Goal: Task Accomplishment & Management: Manage account settings

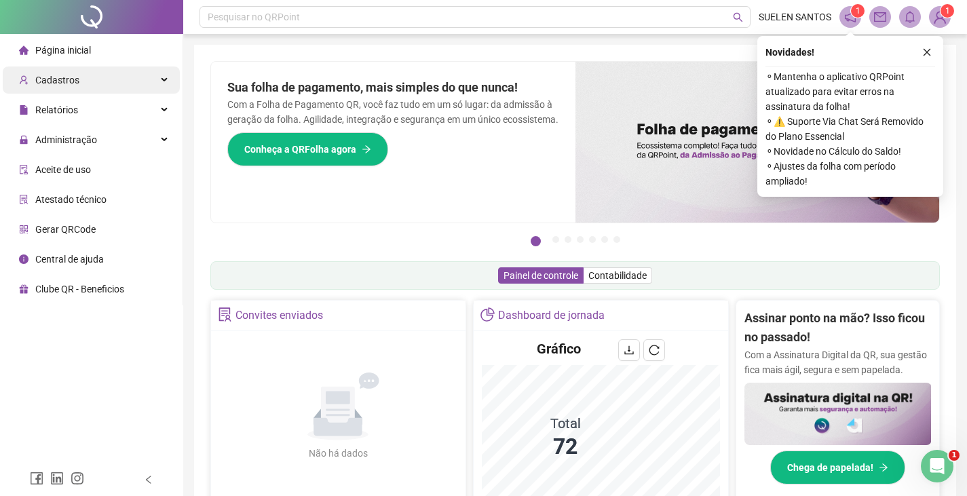
click at [163, 80] on icon at bounding box center [165, 80] width 7 height 0
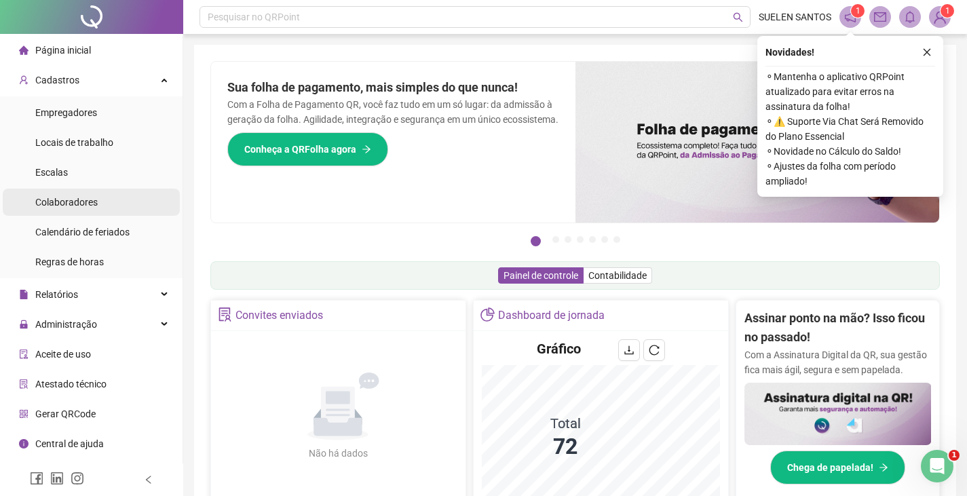
click at [78, 201] on span "Colaboradores" at bounding box center [66, 202] width 62 height 11
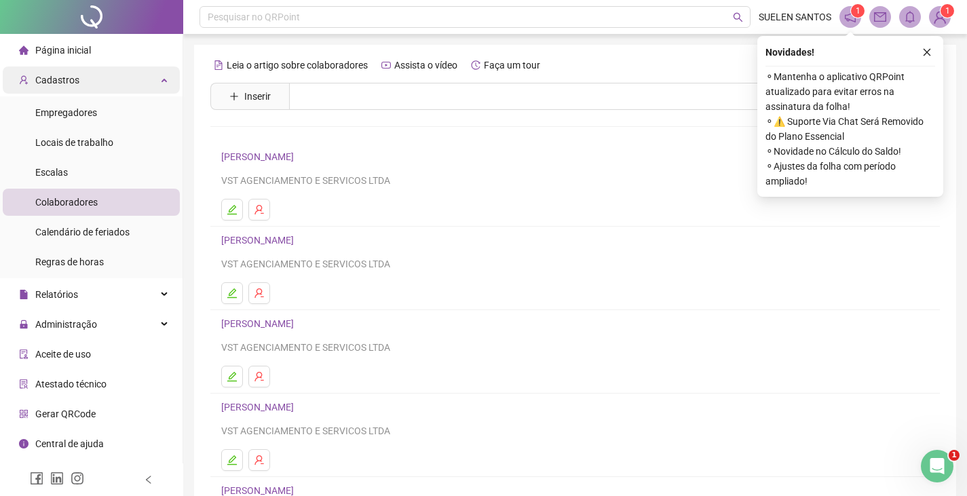
click at [160, 81] on div "Cadastros" at bounding box center [91, 79] width 177 height 27
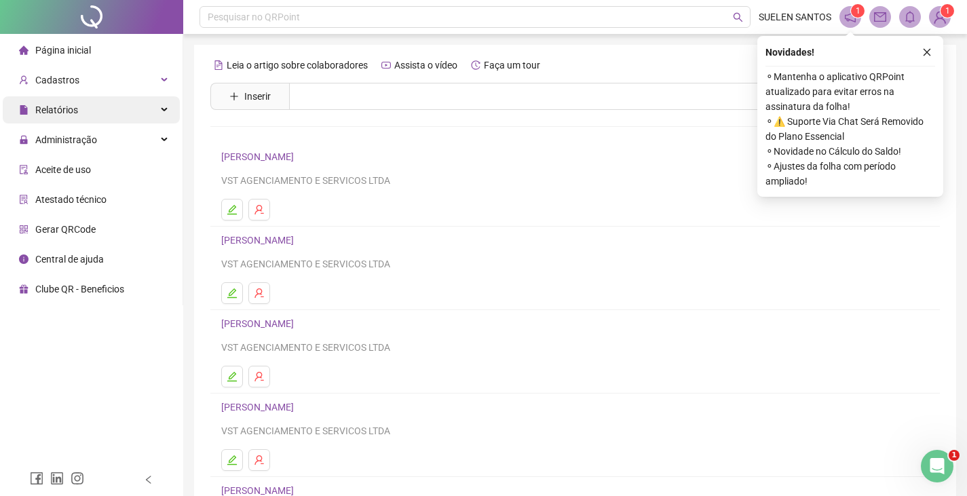
click at [163, 110] on icon at bounding box center [165, 110] width 7 height 0
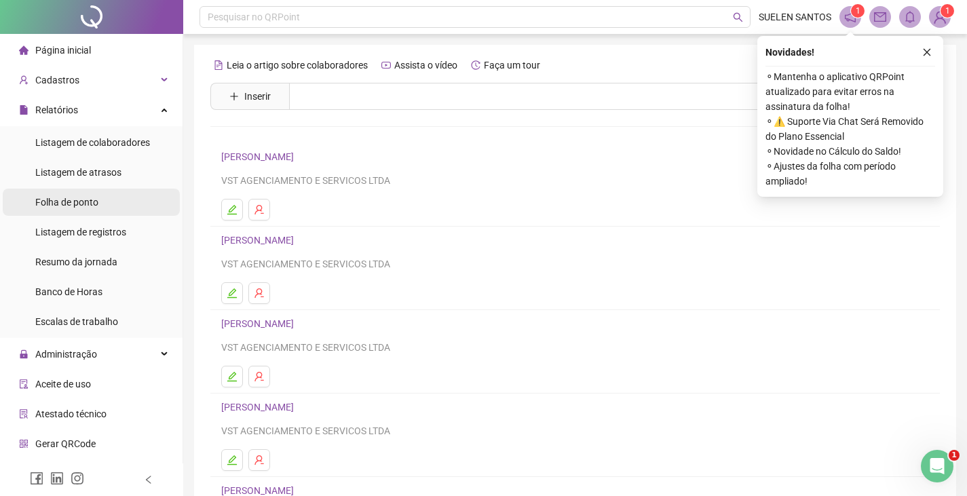
click at [79, 199] on span "Folha de ponto" at bounding box center [66, 202] width 63 height 11
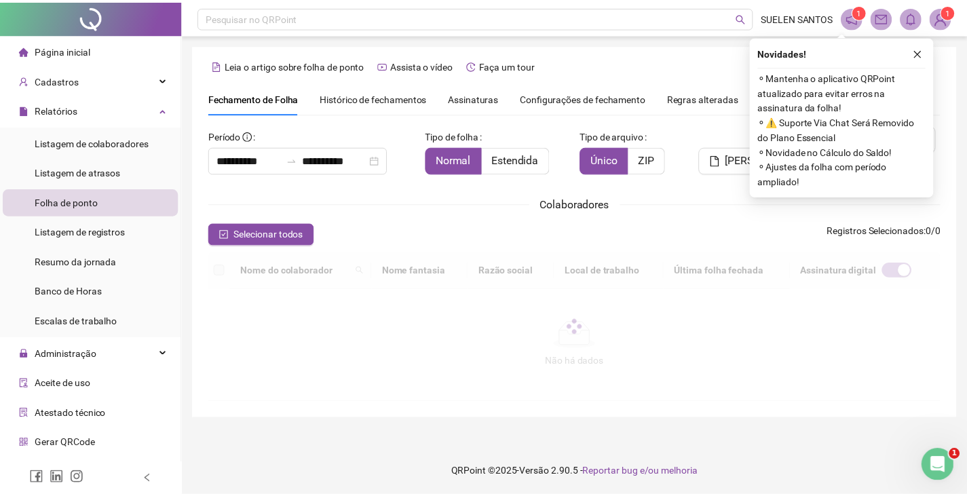
scroll to position [30, 0]
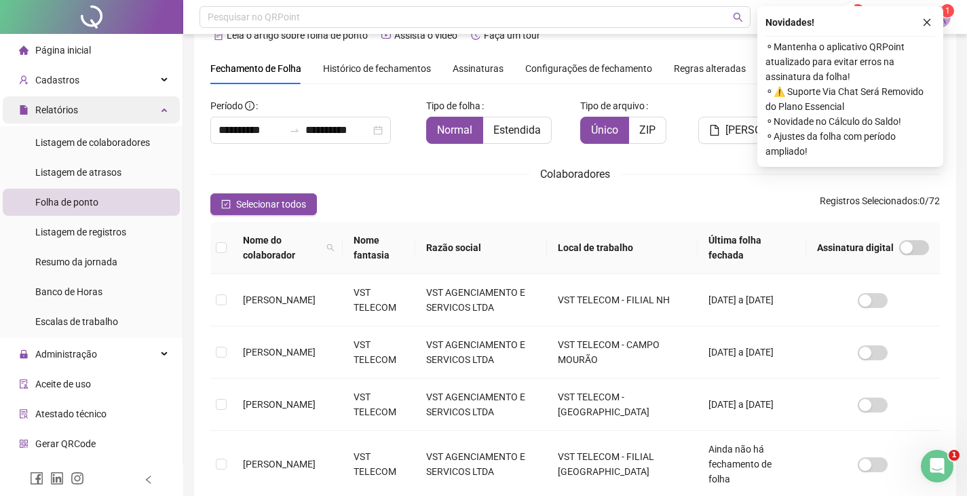
click at [162, 109] on icon at bounding box center [165, 109] width 7 height 0
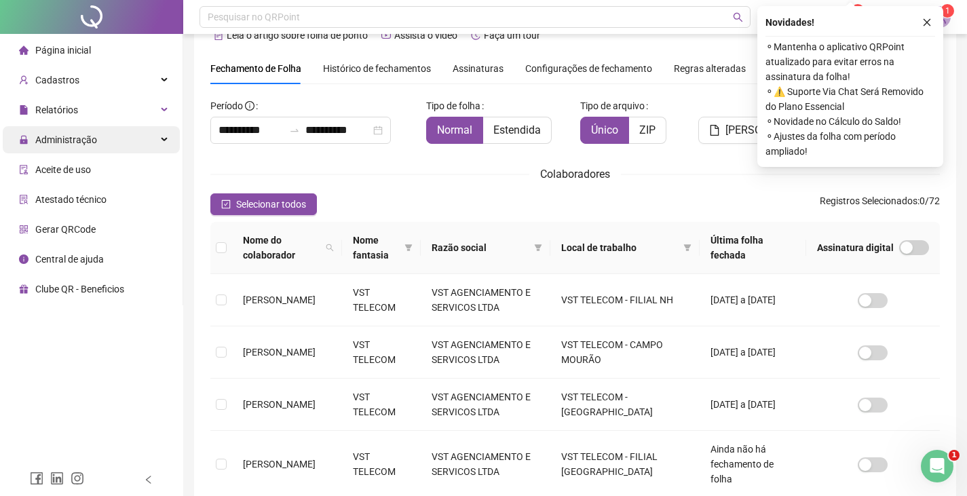
click at [165, 142] on div "Administração" at bounding box center [91, 139] width 177 height 27
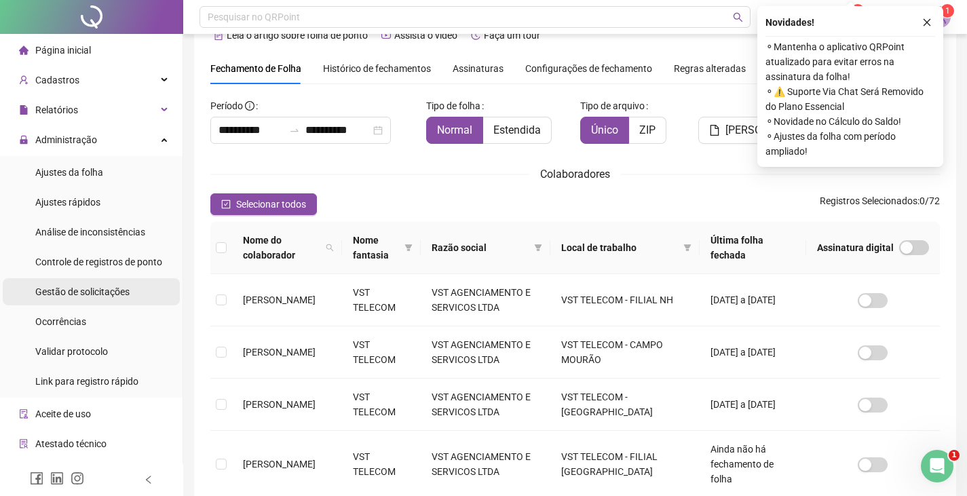
drag, startPoint x: 91, startPoint y: 291, endPoint x: 98, endPoint y: 288, distance: 7.3
click at [98, 288] on span "Gestão de solicitações" at bounding box center [82, 291] width 94 height 11
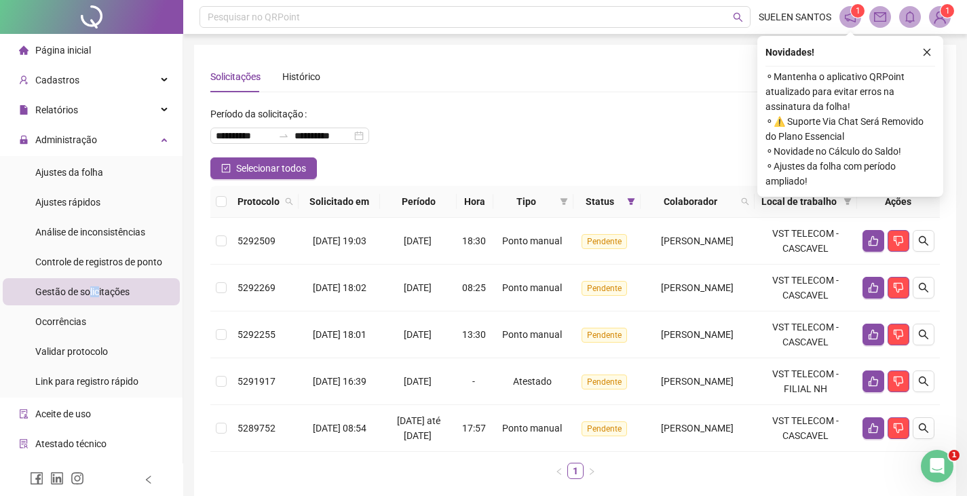
click at [701, 50] on icon "close" at bounding box center [926, 51] width 9 height 9
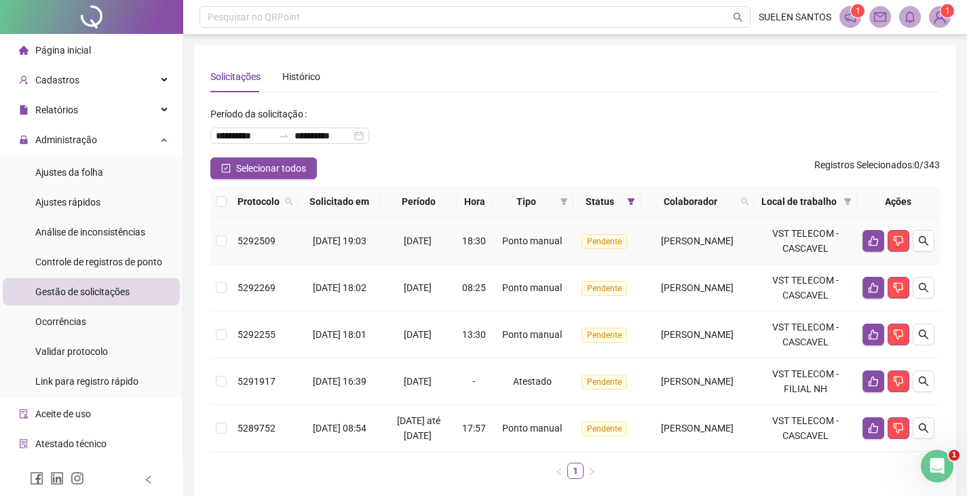
click at [214, 256] on td at bounding box center [221, 241] width 22 height 47
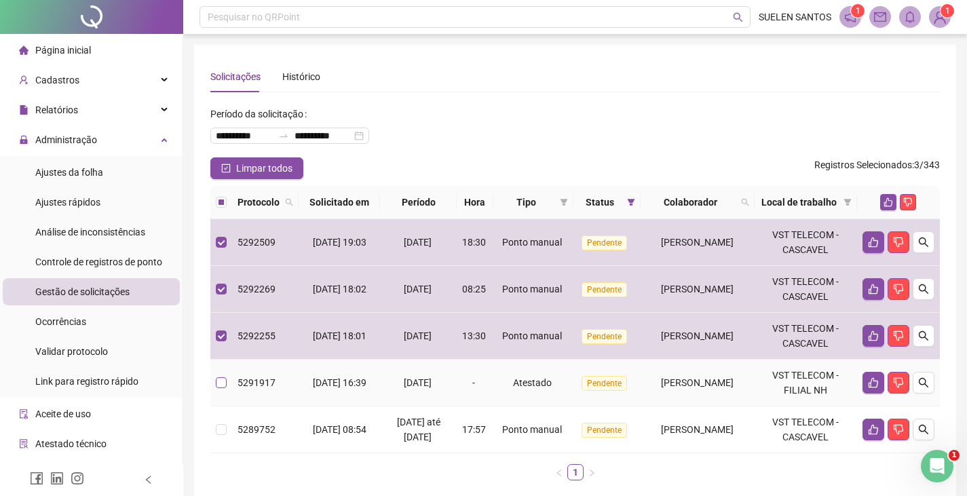
click at [217, 387] on td at bounding box center [221, 382] width 22 height 47
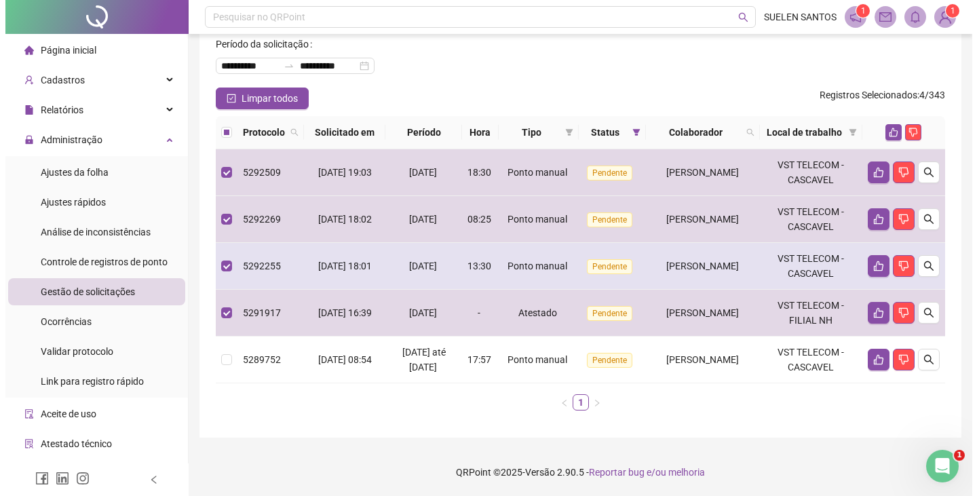
scroll to position [83, 0]
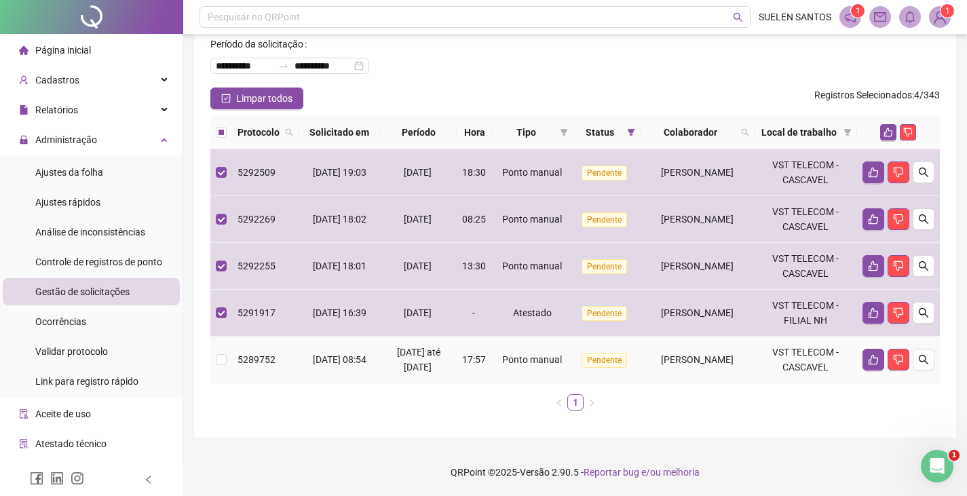
click at [227, 360] on td at bounding box center [221, 359] width 22 height 47
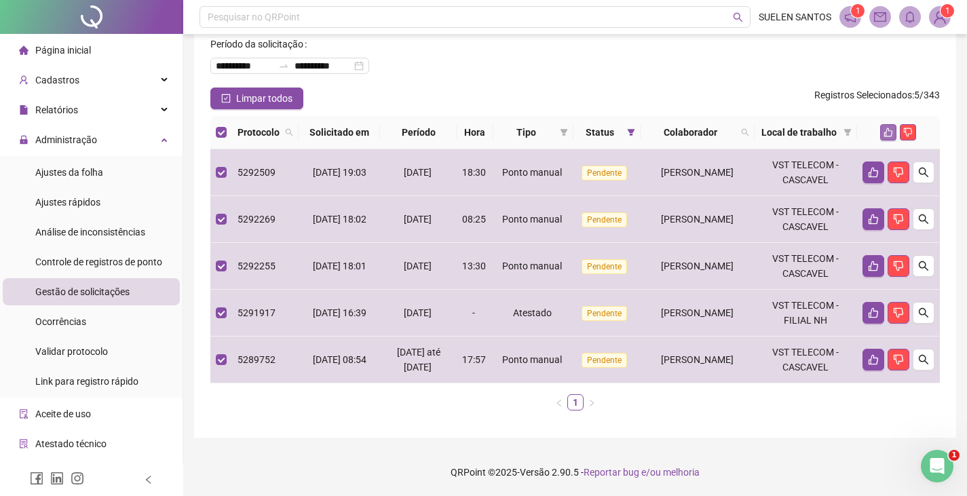
click at [701, 128] on icon "like" at bounding box center [887, 132] width 9 height 9
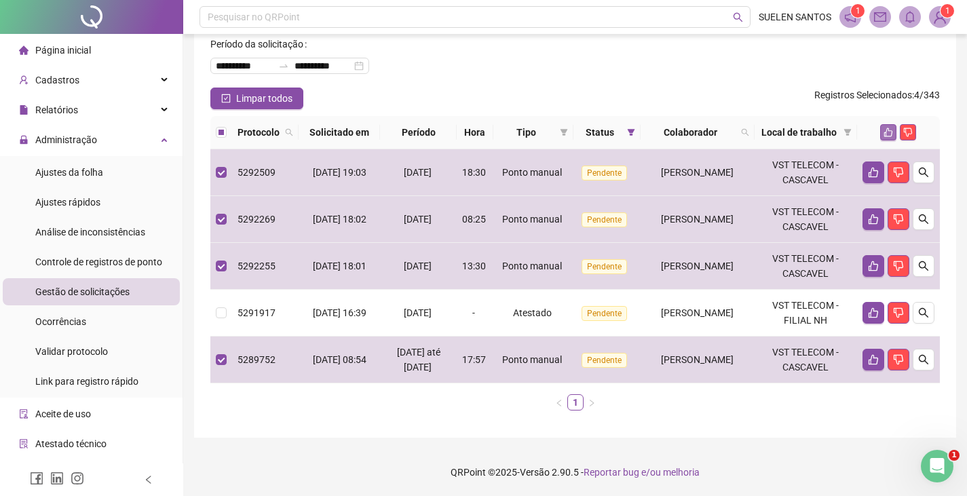
click at [701, 129] on icon "like" at bounding box center [887, 132] width 9 height 9
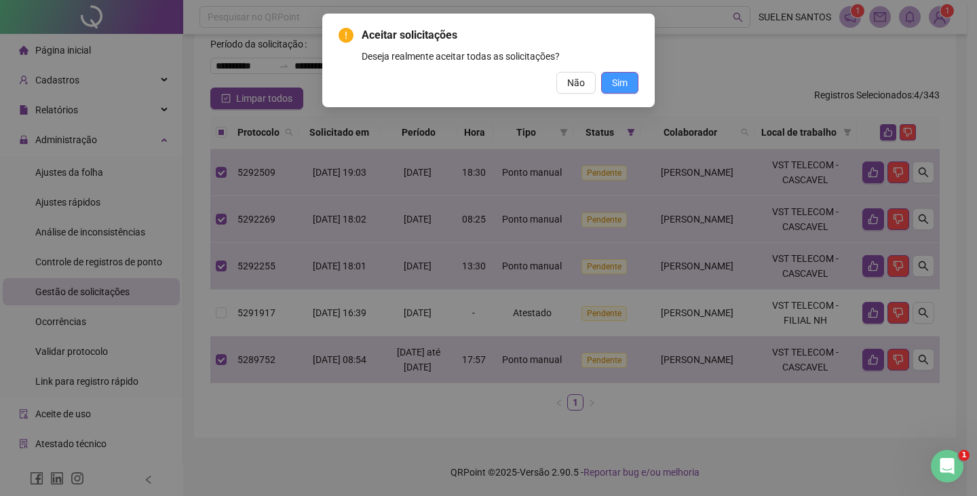
click at [617, 90] on span "Sim" at bounding box center [620, 82] width 16 height 15
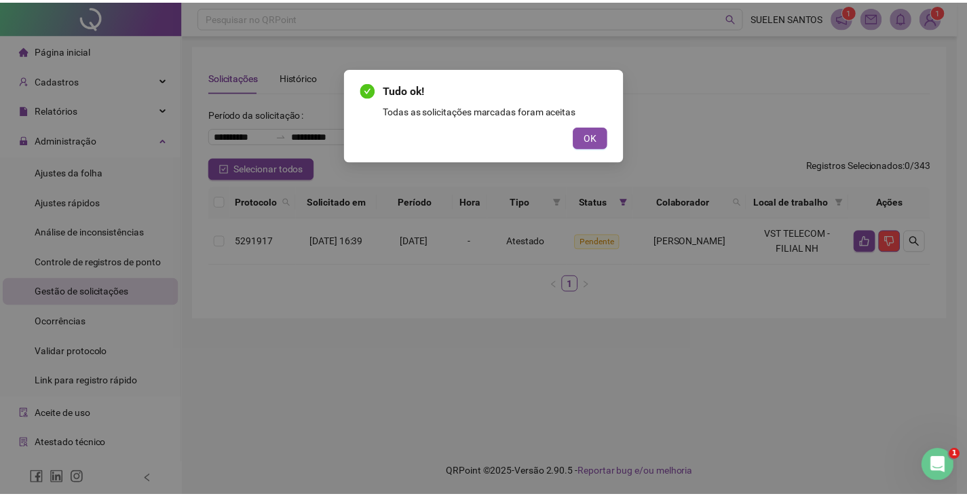
scroll to position [0, 0]
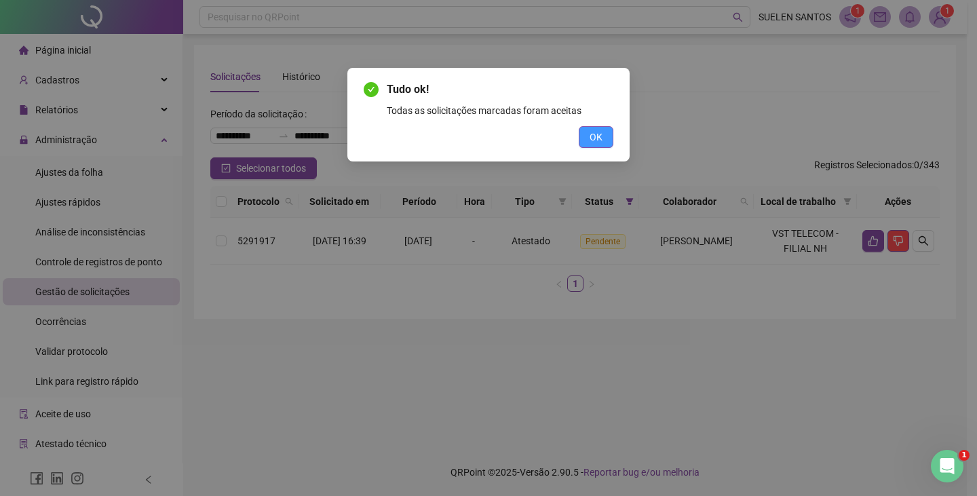
click at [593, 134] on span "OK" at bounding box center [595, 137] width 13 height 15
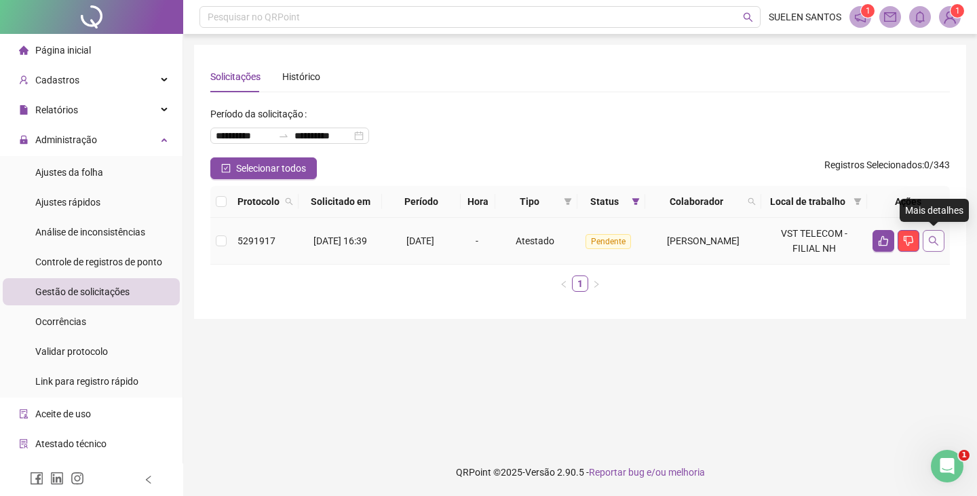
click at [701, 244] on icon "search" at bounding box center [933, 240] width 9 height 9
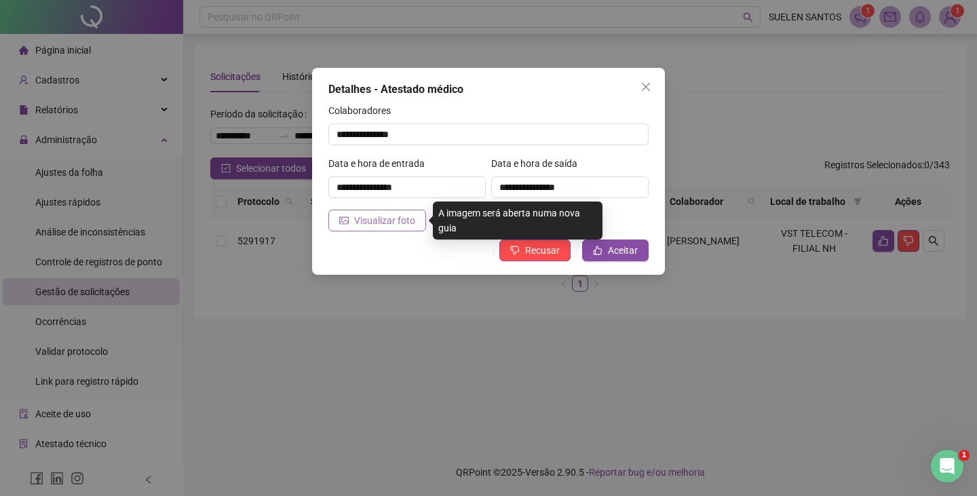
click at [372, 218] on span "Visualizar foto" at bounding box center [384, 220] width 61 height 15
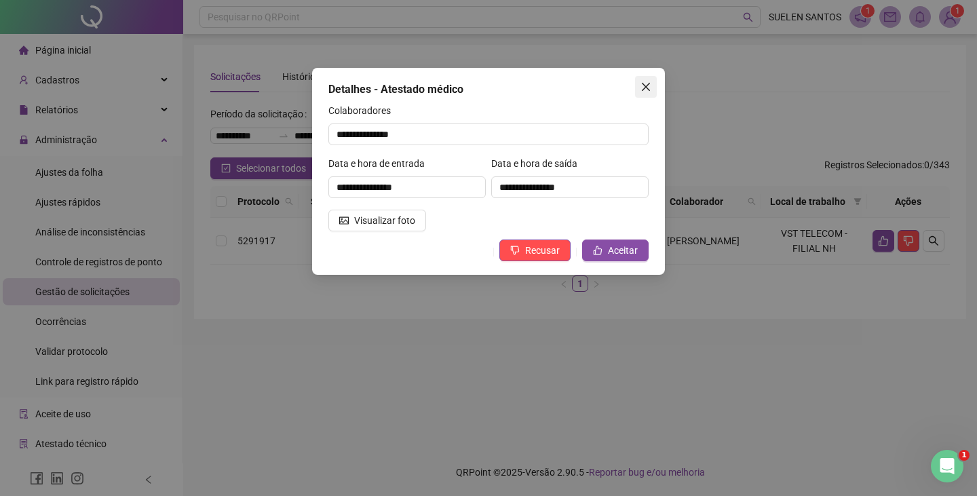
click at [648, 85] on icon "close" at bounding box center [646, 87] width 8 height 8
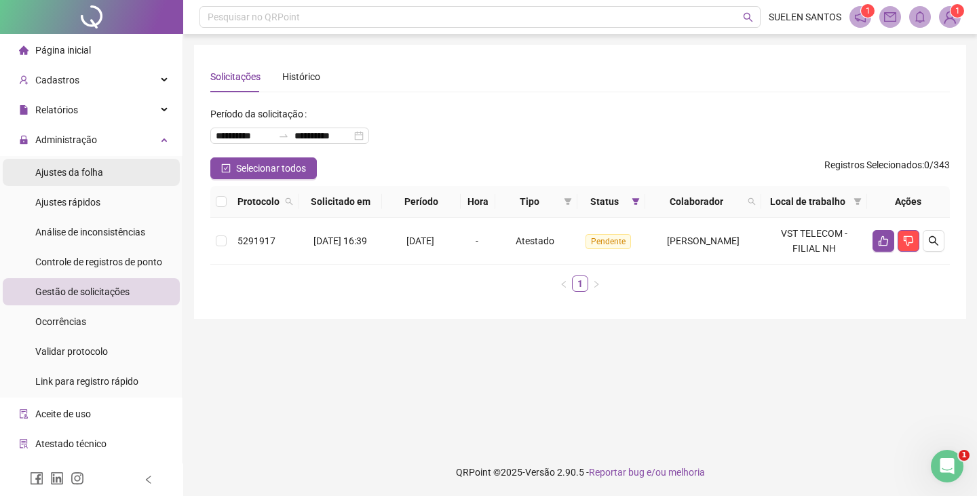
click at [78, 169] on span "Ajustes da folha" at bounding box center [69, 172] width 68 height 11
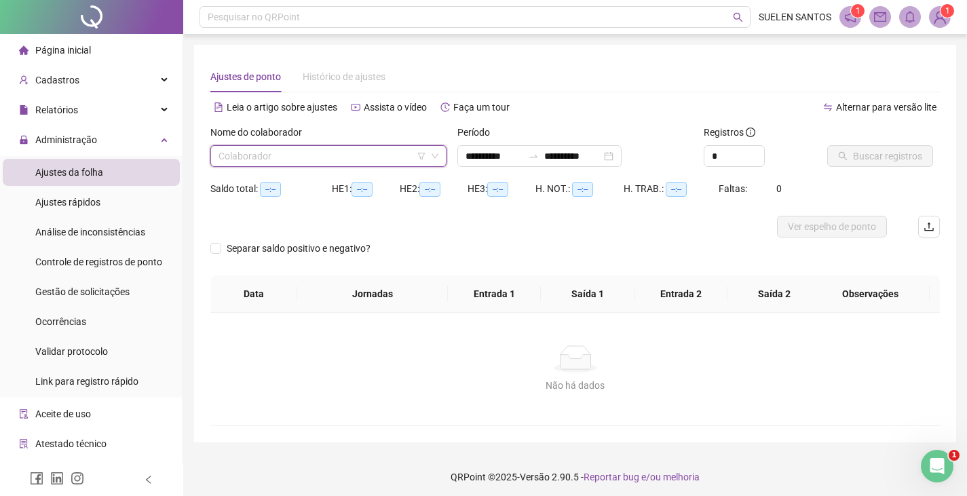
click at [265, 152] on input "search" at bounding box center [322, 156] width 208 height 20
type input "***"
type input "**********"
click at [295, 166] on input "search" at bounding box center [322, 156] width 208 height 20
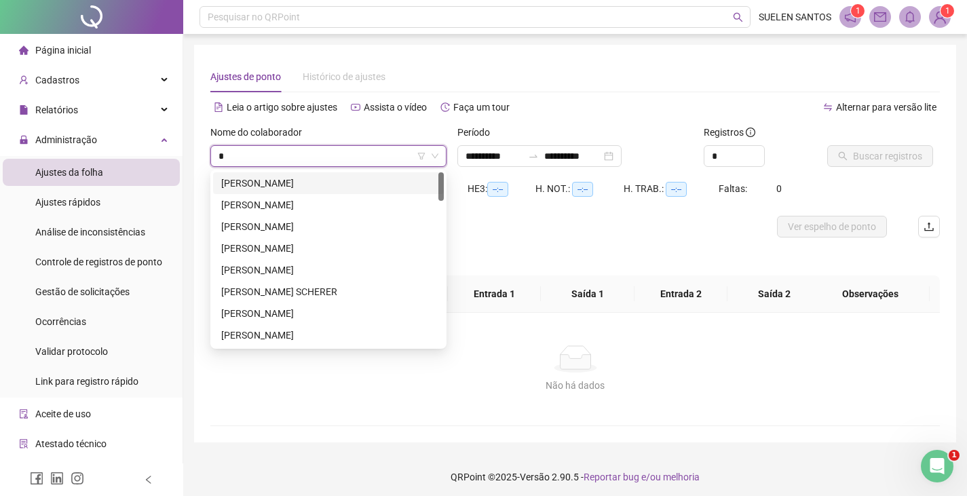
type input "**"
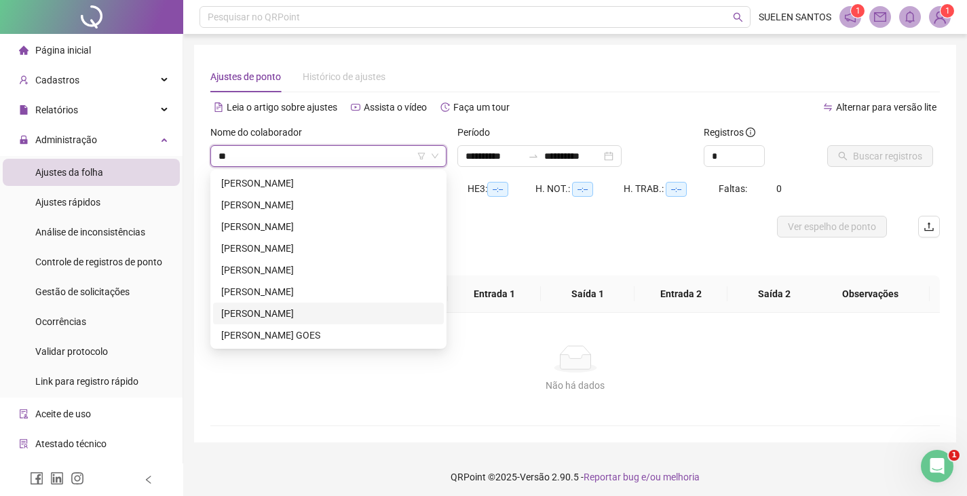
click at [279, 311] on div "[PERSON_NAME]" at bounding box center [328, 313] width 214 height 15
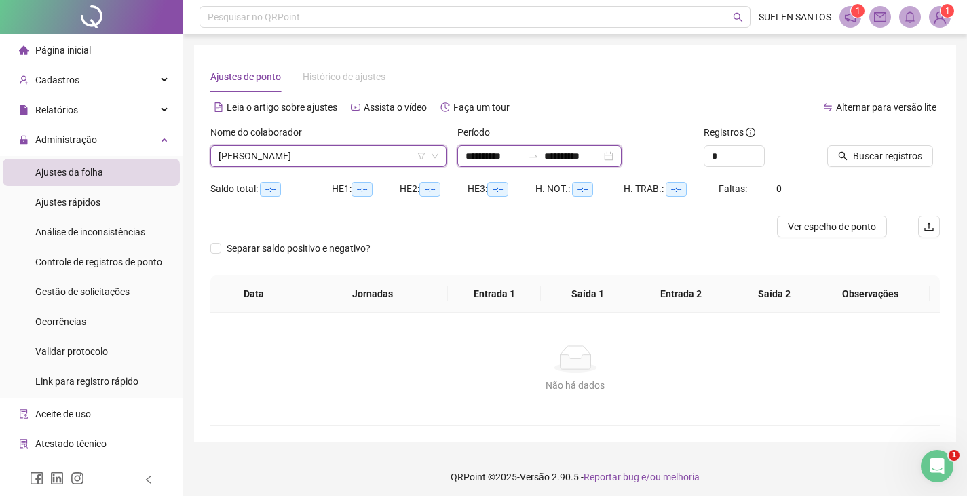
click at [484, 159] on input "**********" at bounding box center [493, 156] width 57 height 15
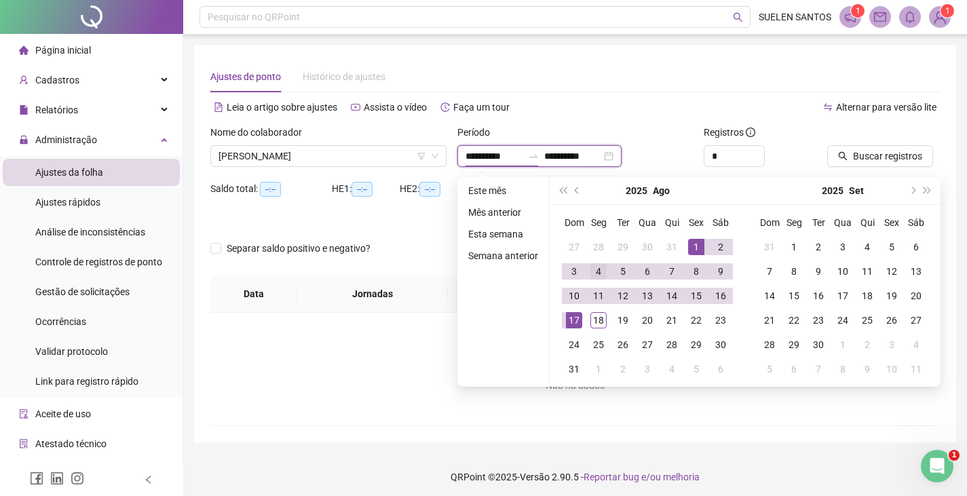
type input "**********"
click at [601, 271] on div "4" at bounding box center [598, 271] width 16 height 16
type input "**********"
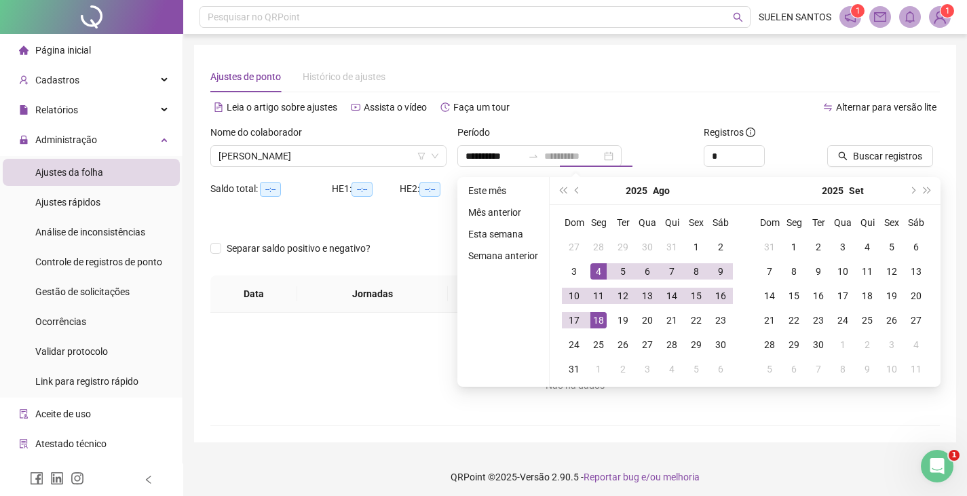
click at [596, 321] on div "18" at bounding box center [598, 320] width 16 height 16
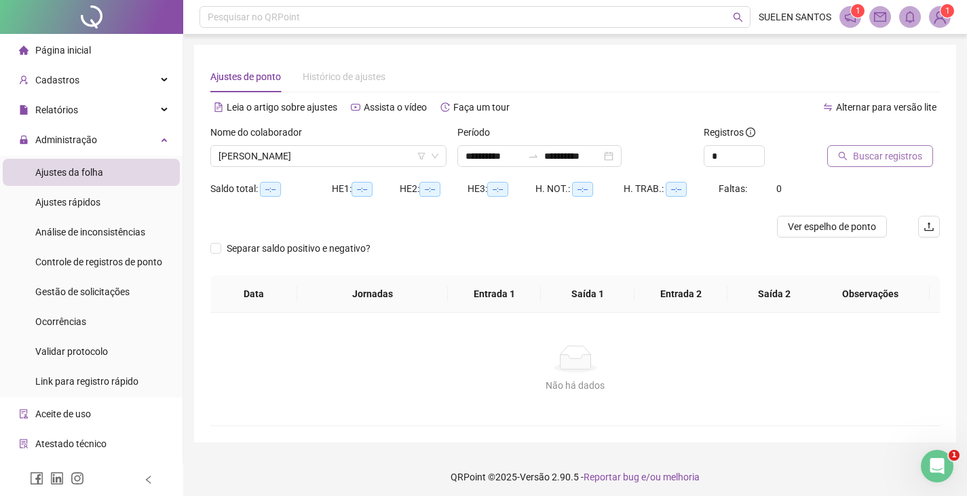
click at [701, 155] on span "Buscar registros" at bounding box center [887, 156] width 69 height 15
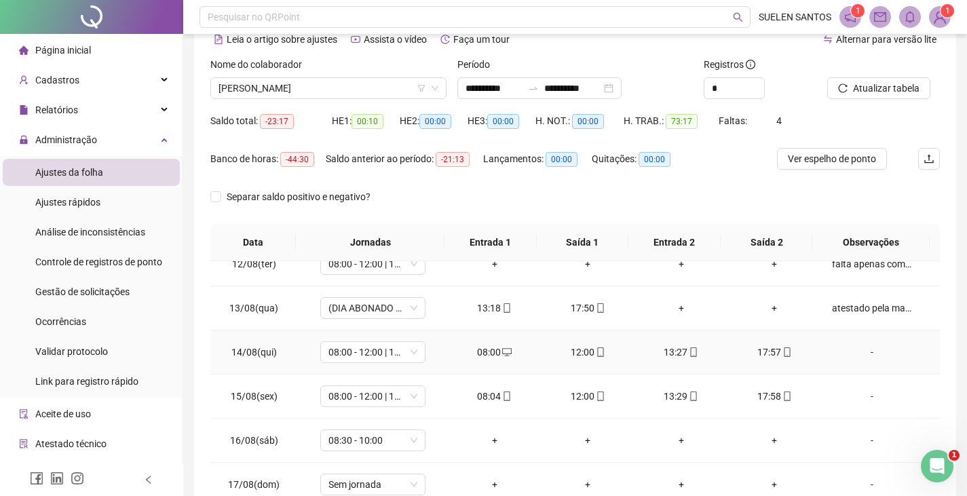
scroll to position [136, 0]
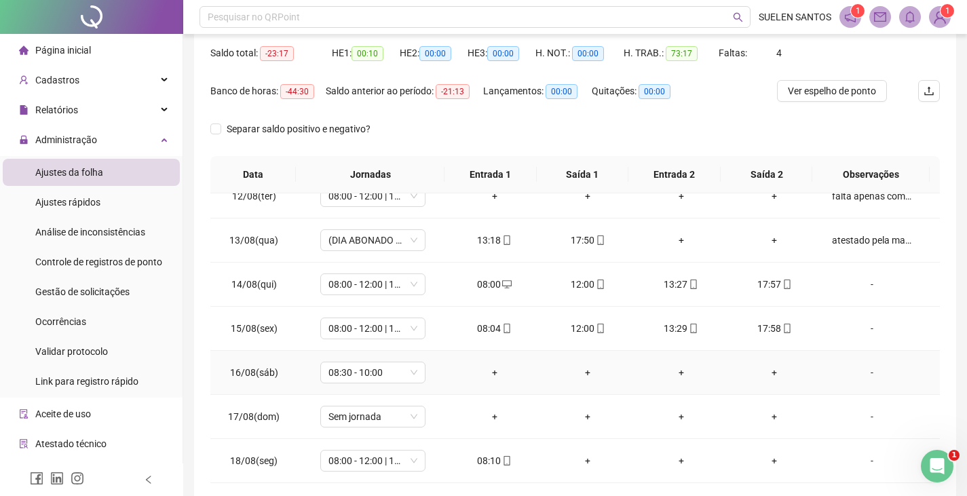
click at [701, 371] on div "-" at bounding box center [872, 372] width 80 height 15
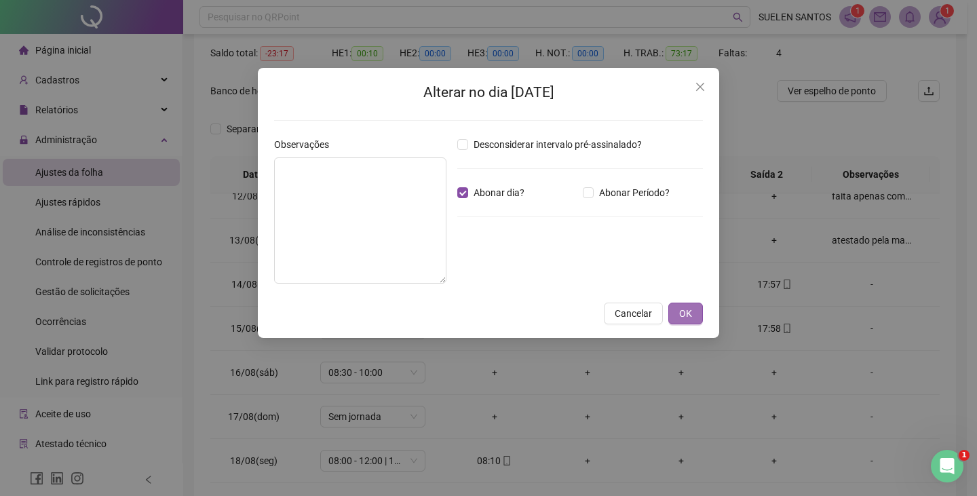
click at [686, 309] on span "OK" at bounding box center [685, 313] width 13 height 15
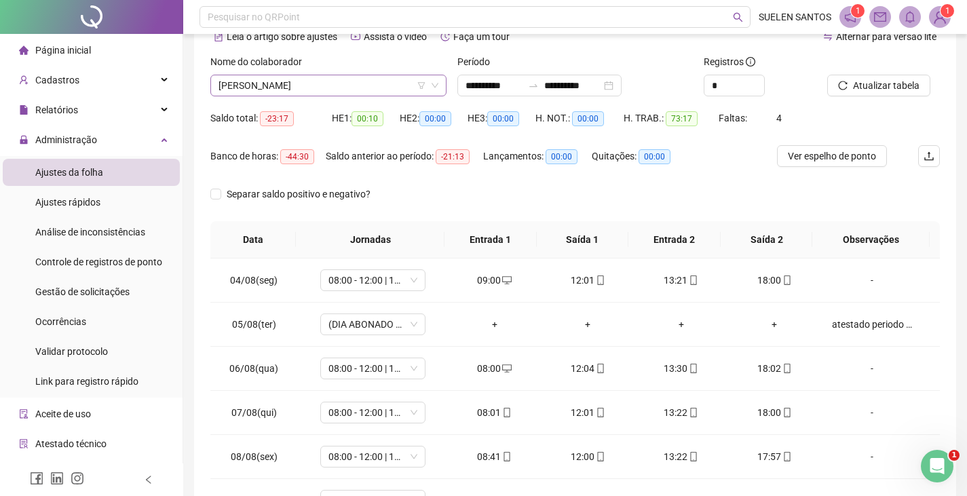
scroll to position [0, 0]
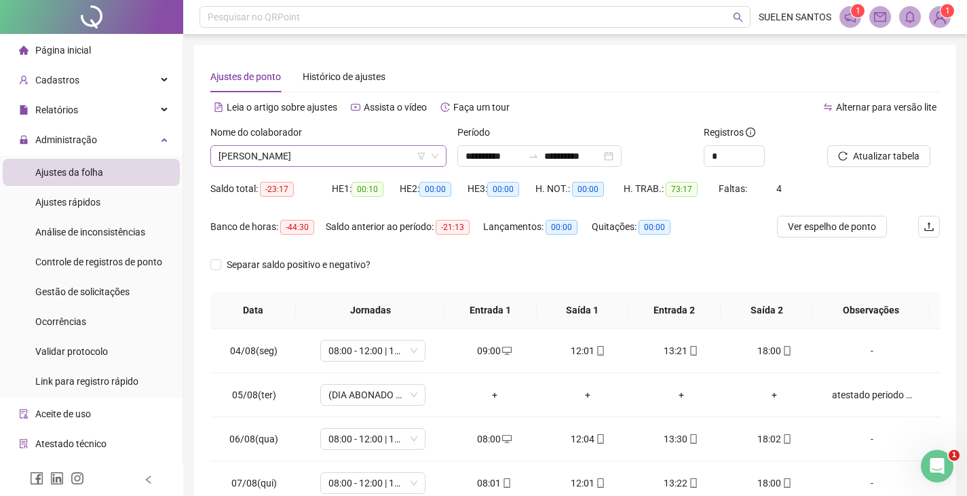
click at [343, 152] on span "[PERSON_NAME]" at bounding box center [328, 156] width 220 height 20
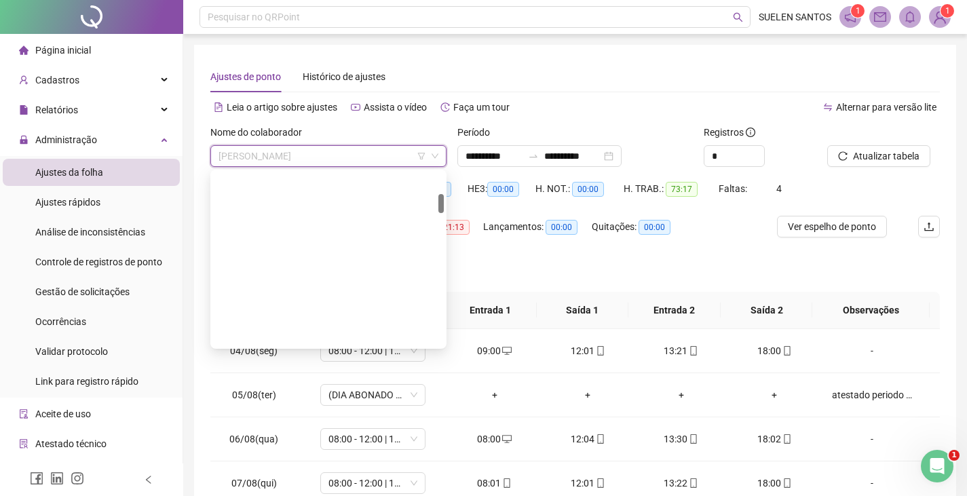
scroll to position [195, 0]
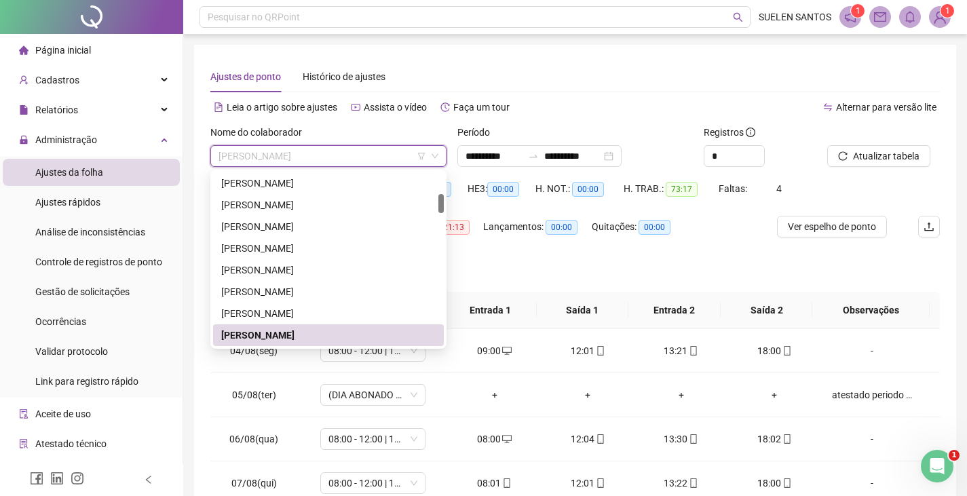
type input "*"
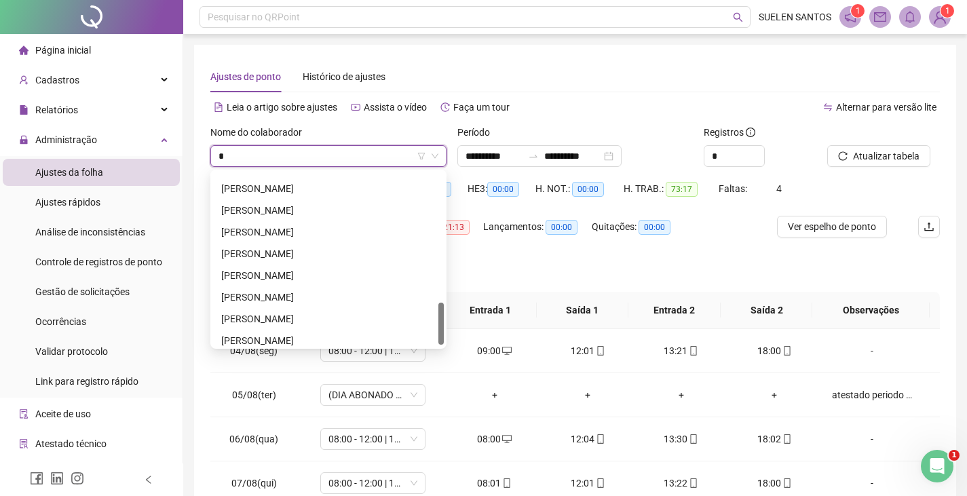
scroll to position [543, 0]
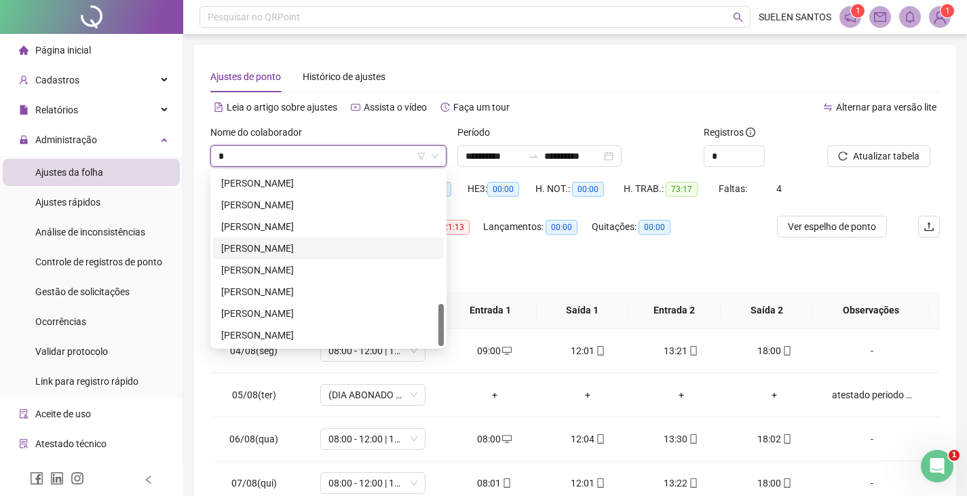
click at [295, 243] on div "[PERSON_NAME]" at bounding box center [328, 248] width 214 height 15
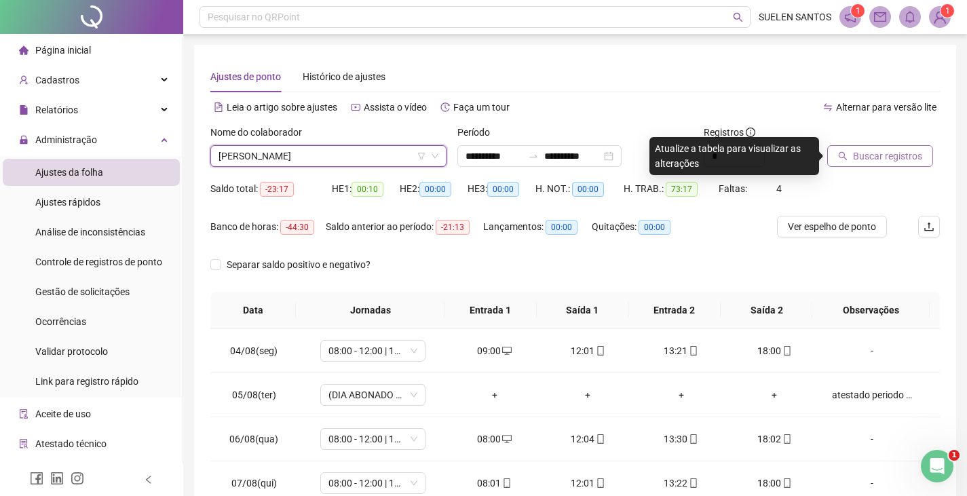
click at [701, 155] on span "Buscar registros" at bounding box center [887, 156] width 69 height 15
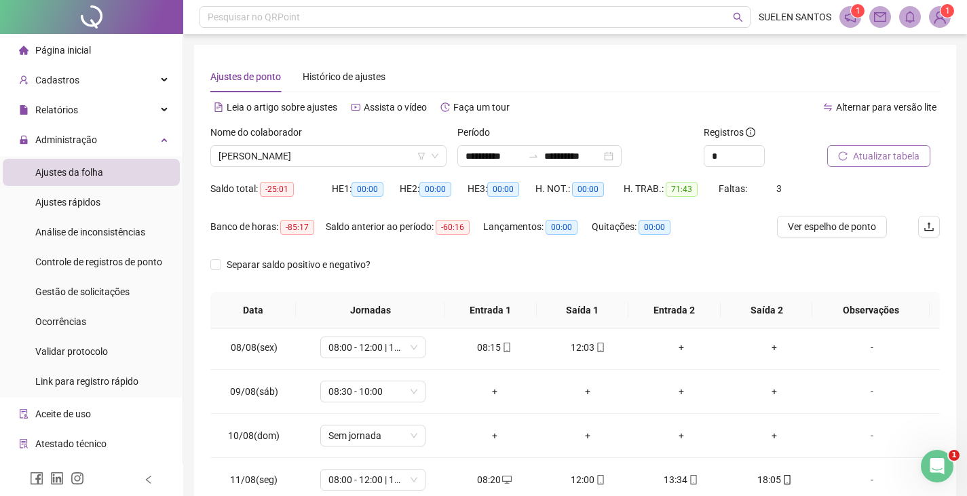
scroll to position [203, 0]
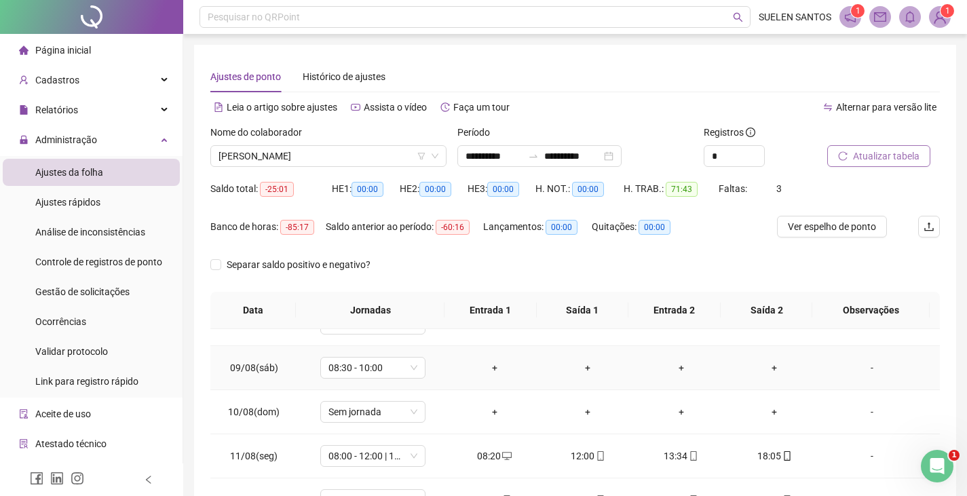
click at [701, 364] on div "-" at bounding box center [872, 367] width 80 height 15
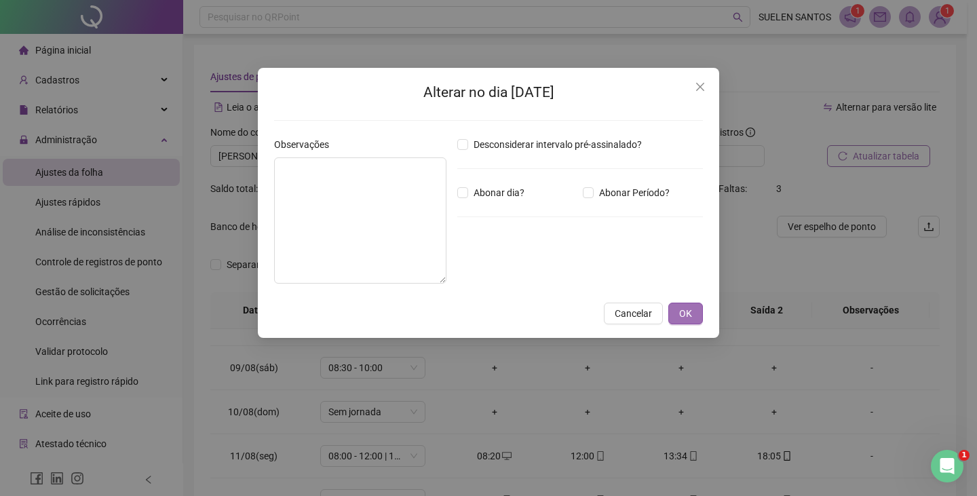
click at [696, 315] on button "OK" at bounding box center [685, 314] width 35 height 22
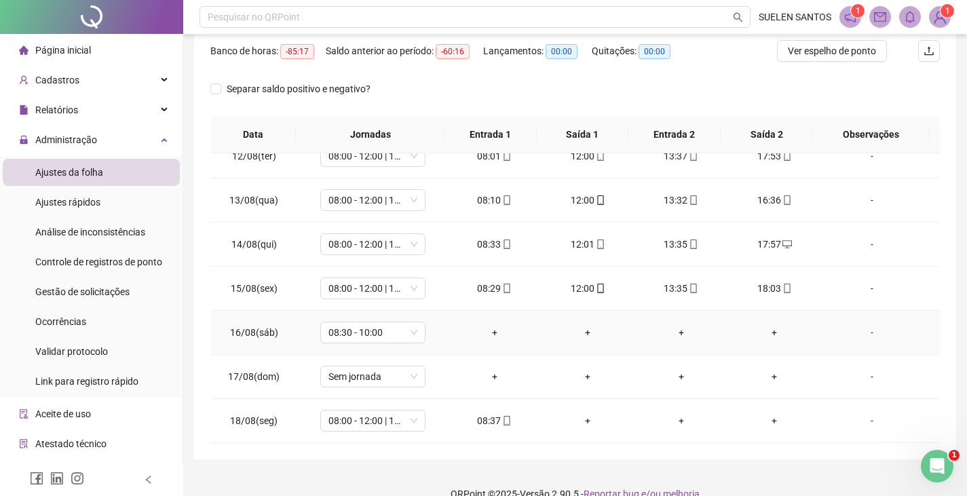
scroll to position [197, 0]
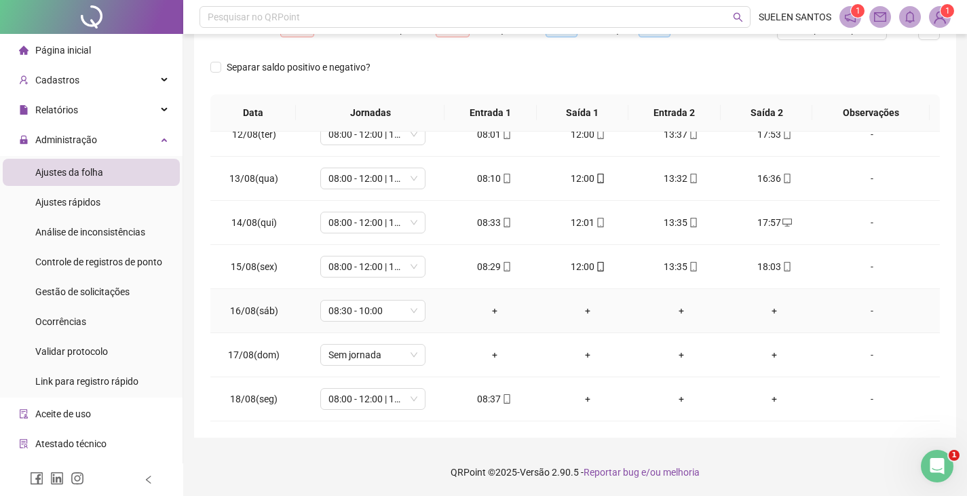
click at [701, 309] on div "-" at bounding box center [872, 310] width 80 height 15
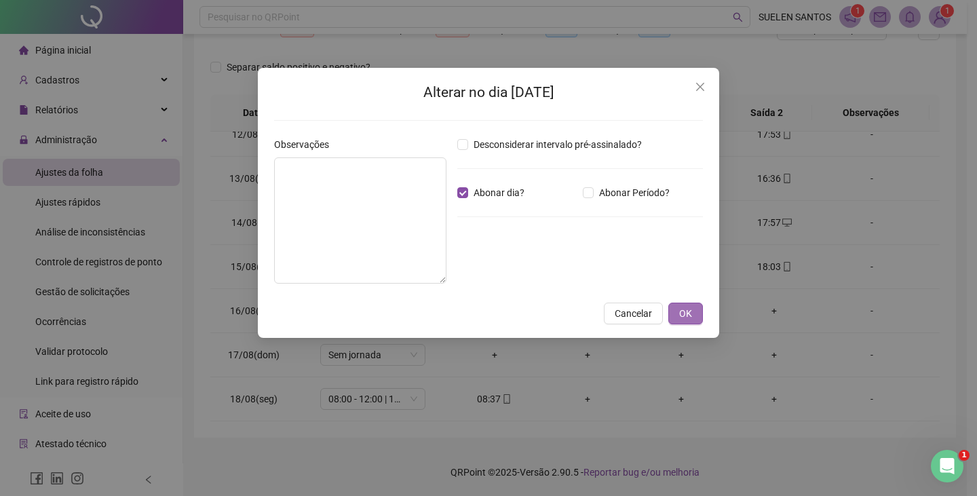
click at [686, 309] on span "OK" at bounding box center [685, 313] width 13 height 15
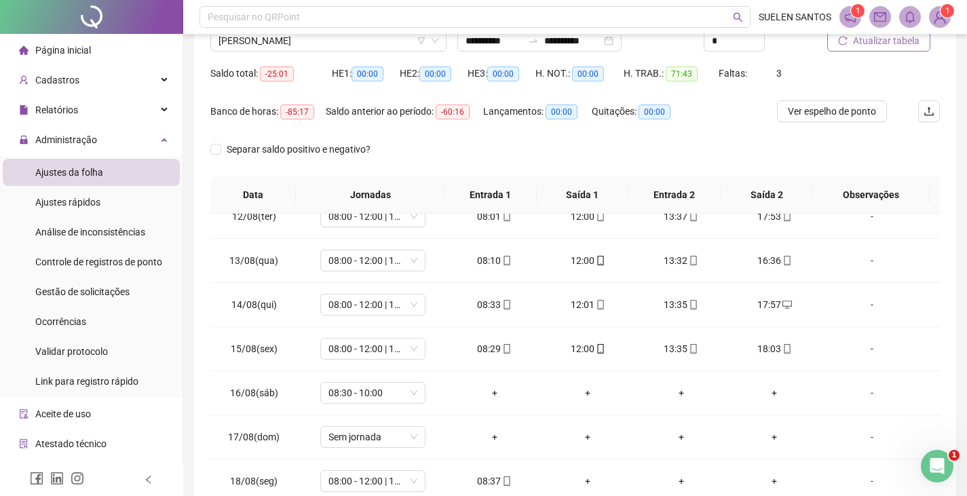
scroll to position [0, 0]
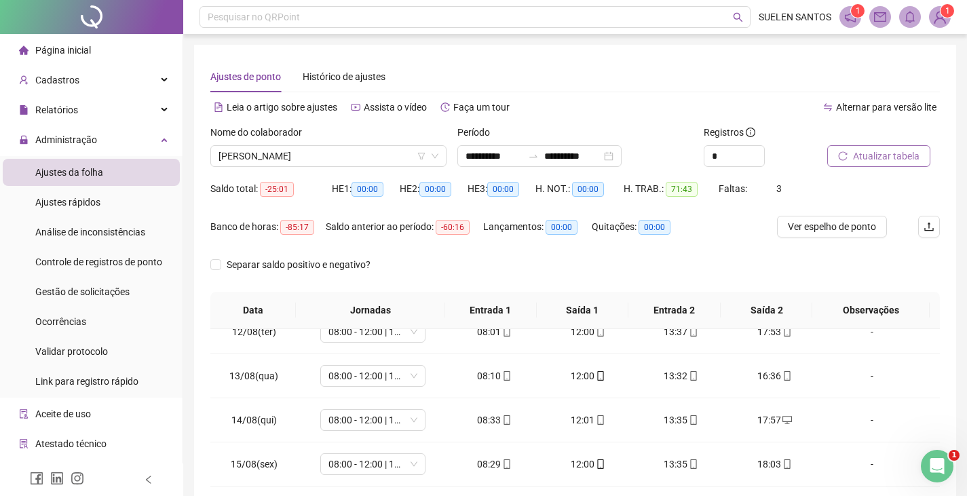
click at [701, 154] on span "Atualizar tabela" at bounding box center [886, 156] width 66 height 15
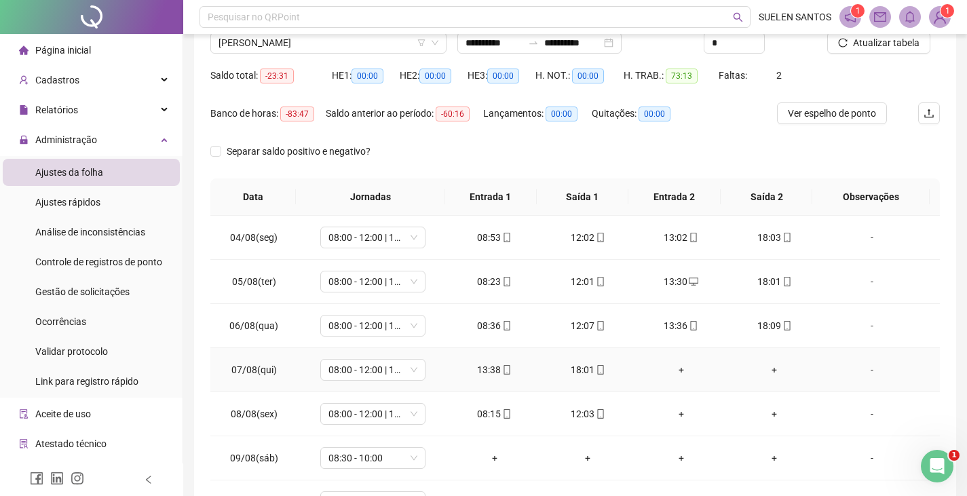
scroll to position [68, 0]
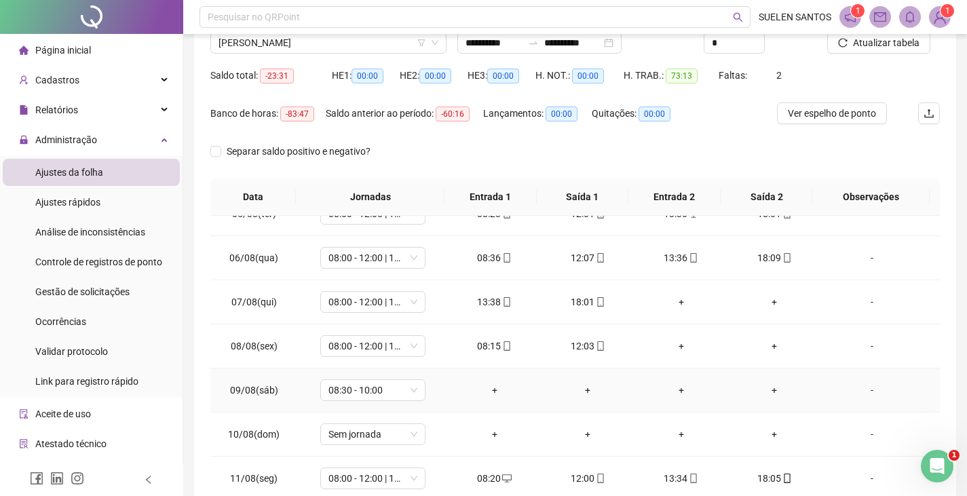
click at [701, 387] on div "-" at bounding box center [872, 390] width 80 height 15
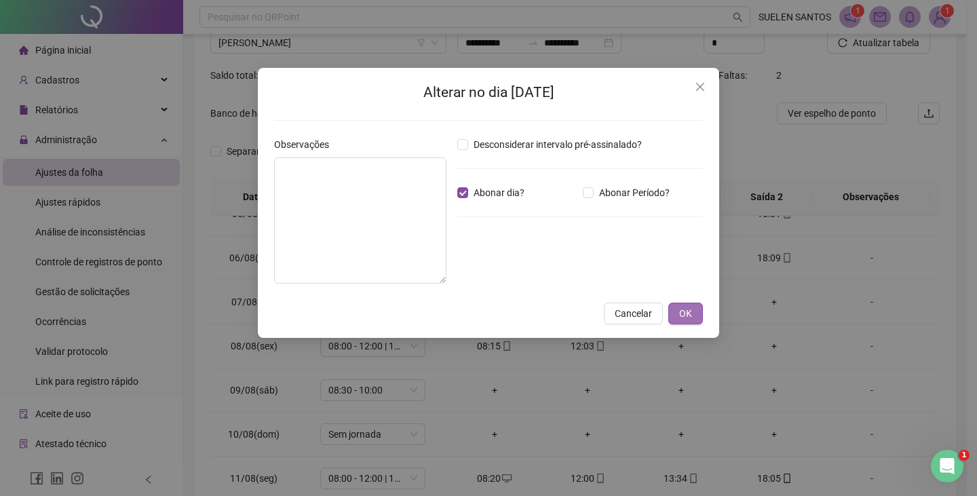
click at [682, 313] on span "OK" at bounding box center [685, 313] width 13 height 15
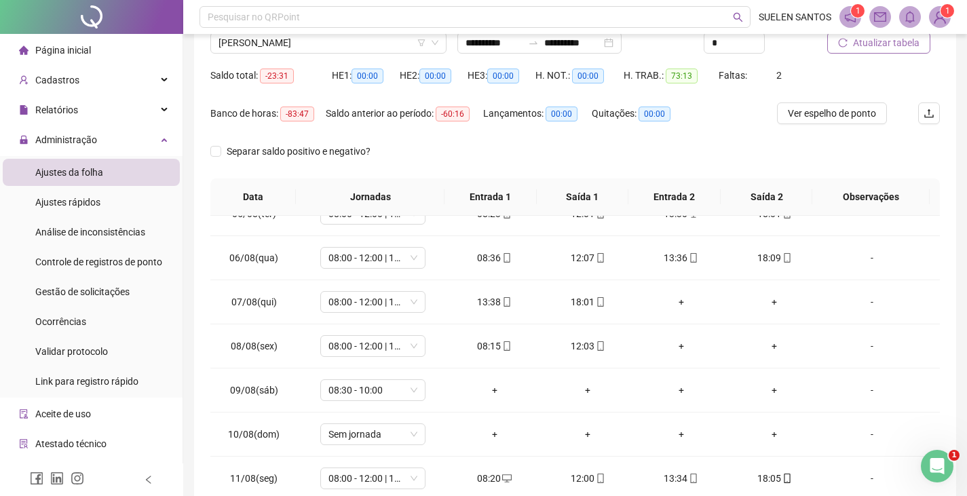
click at [701, 45] on span "Atualizar tabela" at bounding box center [886, 42] width 66 height 15
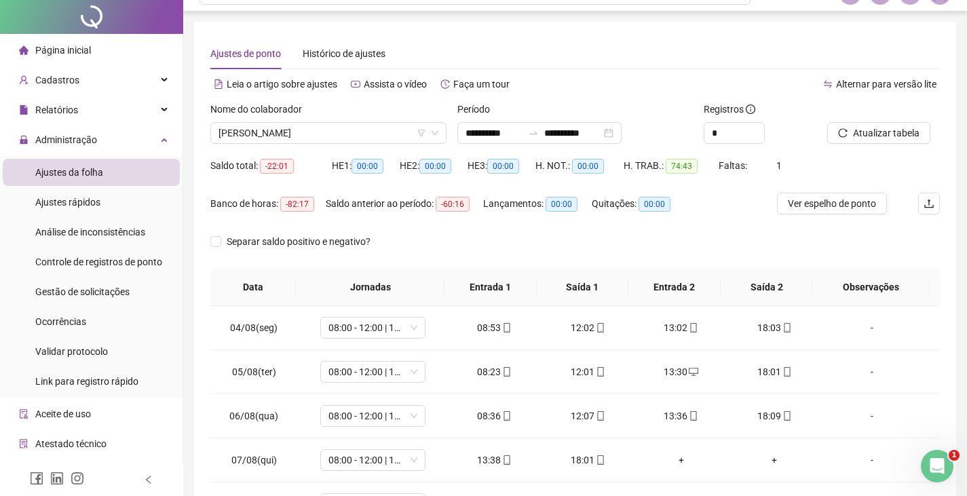
scroll to position [0, 0]
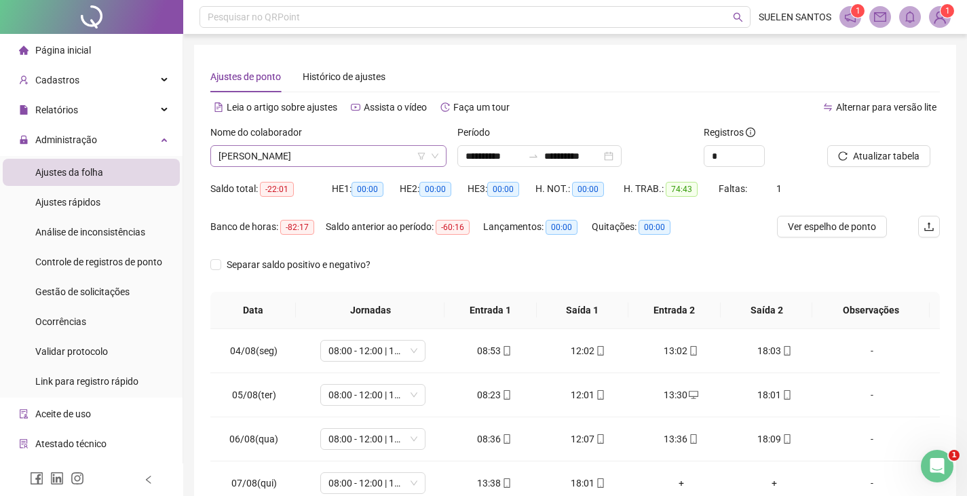
click at [353, 150] on span "[PERSON_NAME]" at bounding box center [328, 156] width 220 height 20
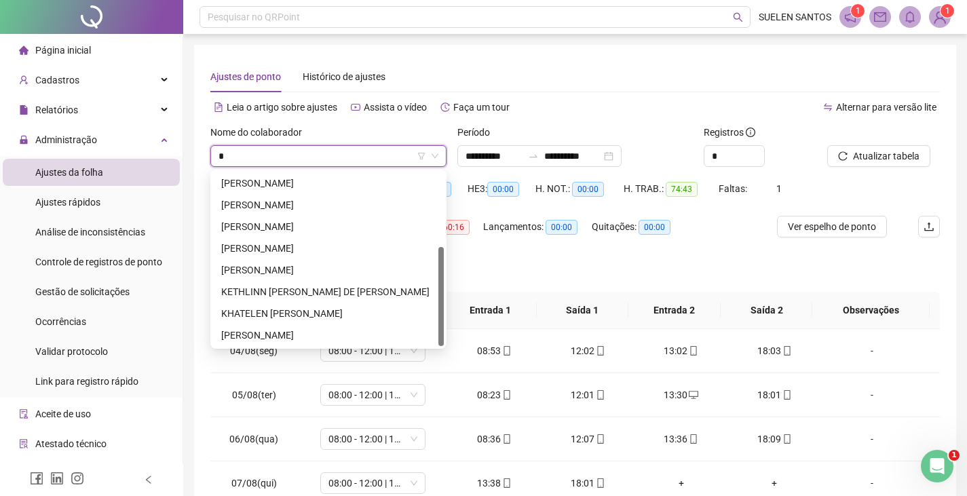
scroll to position [130, 0]
type input "**"
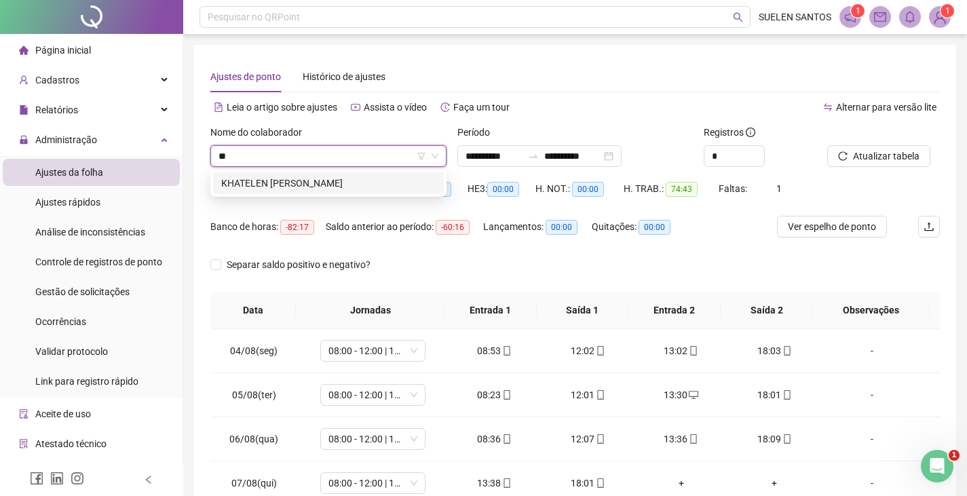
click at [338, 186] on div "KHATELEN [PERSON_NAME]" at bounding box center [328, 183] width 214 height 15
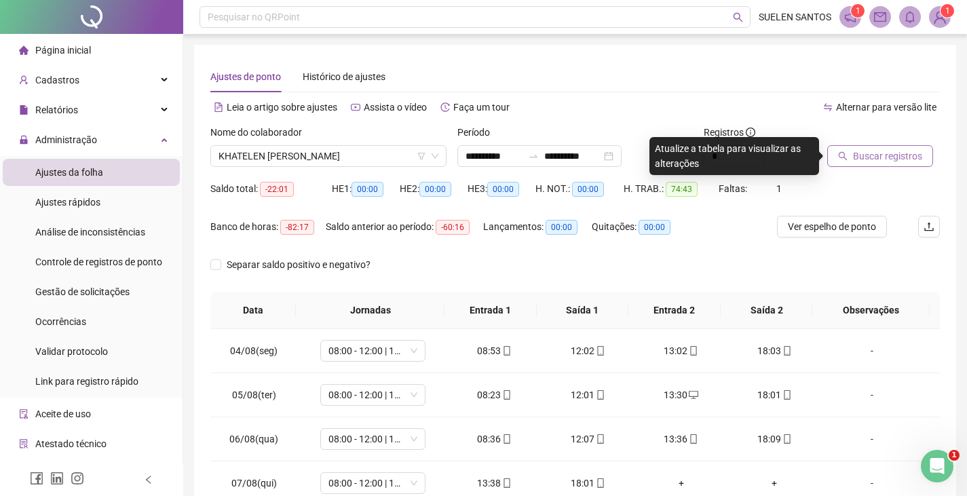
click at [701, 155] on icon "search" at bounding box center [842, 155] width 9 height 9
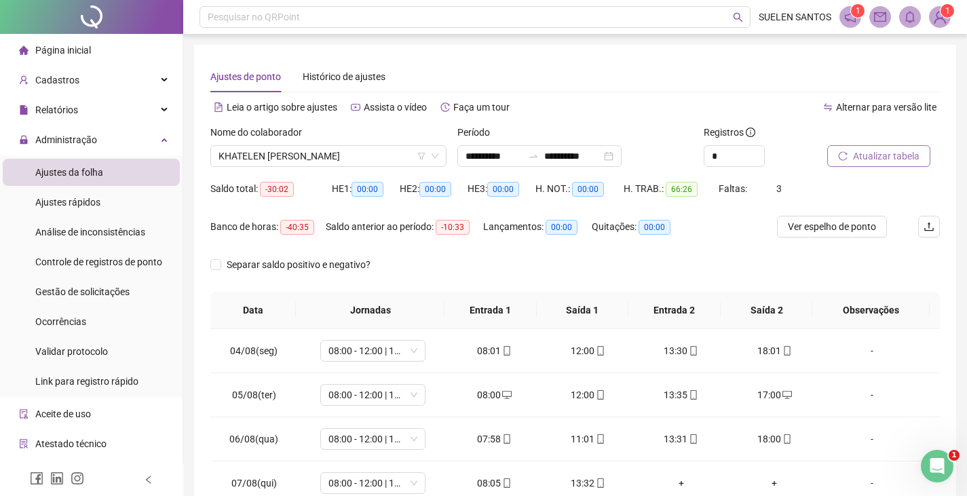
scroll to position [172, 0]
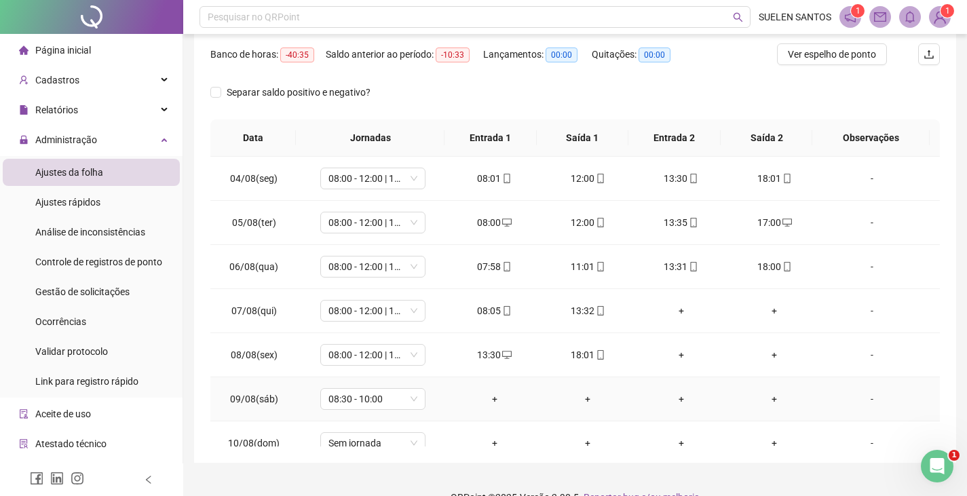
click at [701, 387] on div "-" at bounding box center [872, 398] width 80 height 15
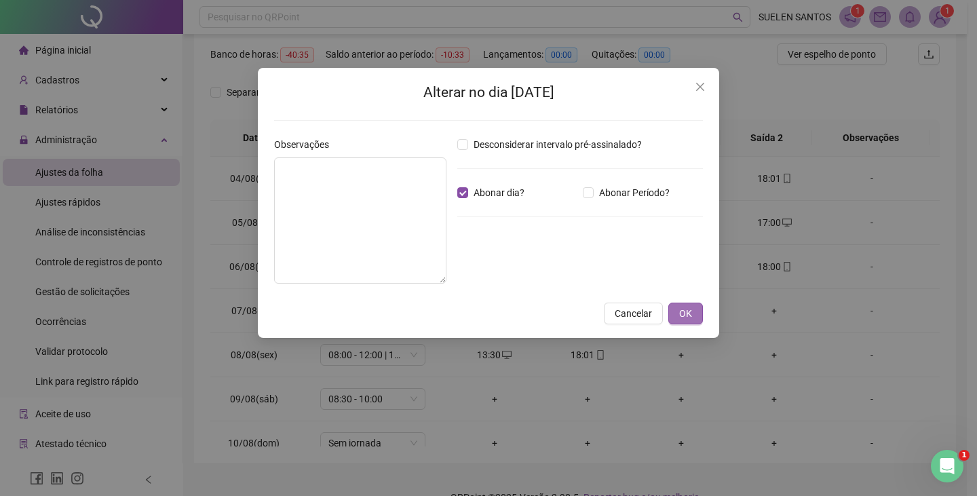
click at [681, 315] on span "OK" at bounding box center [685, 313] width 13 height 15
click at [689, 320] on button "OK" at bounding box center [685, 314] width 35 height 22
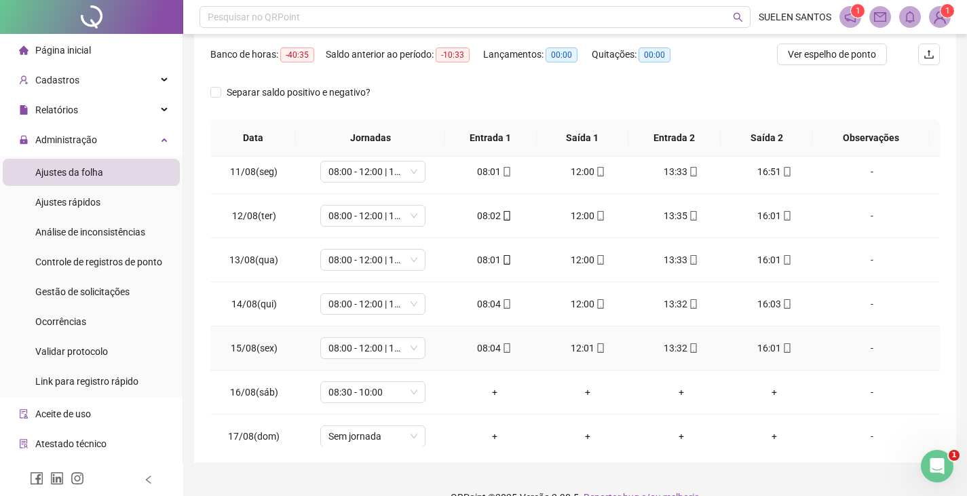
scroll to position [339, 0]
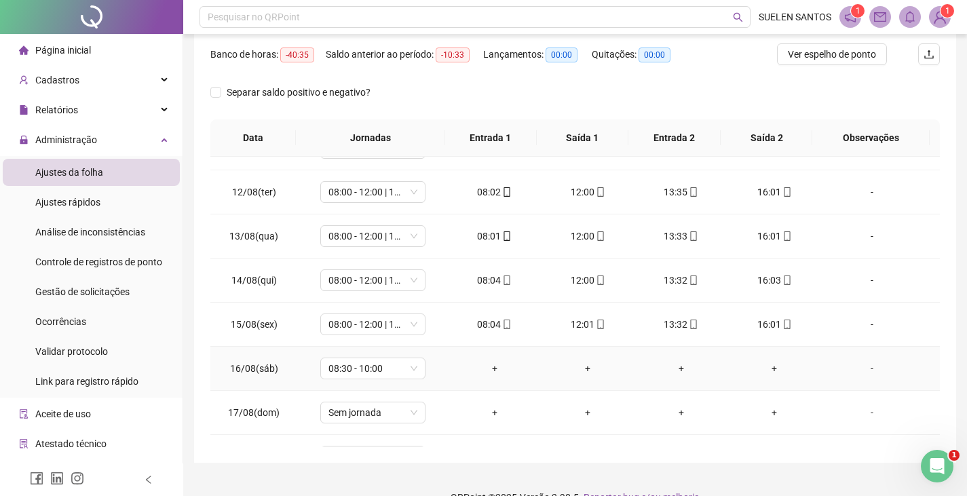
click at [701, 368] on div "-" at bounding box center [872, 368] width 80 height 15
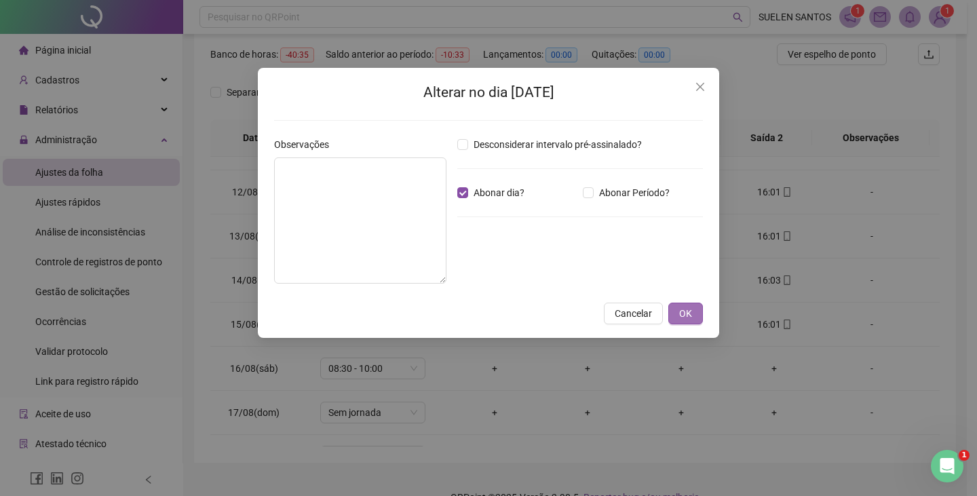
click at [693, 309] on button "OK" at bounding box center [685, 314] width 35 height 22
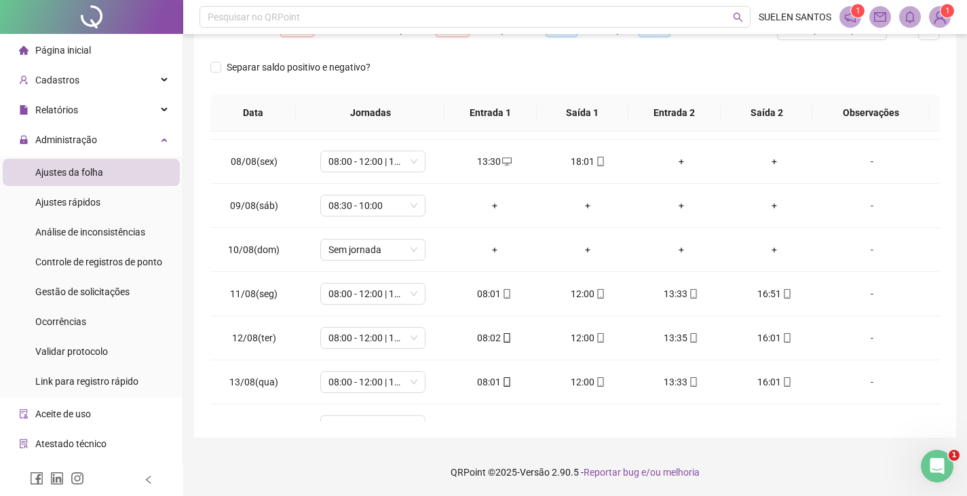
scroll to position [62, 0]
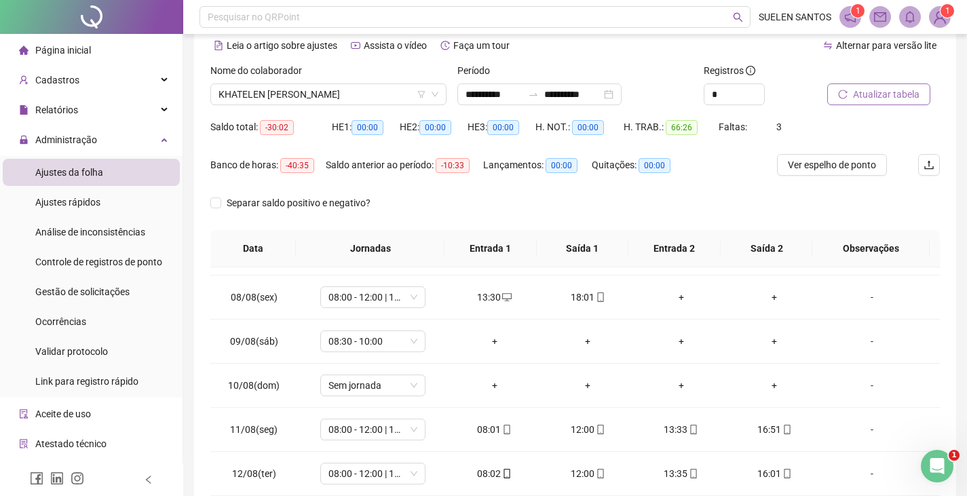
click at [701, 97] on span "Atualizar tabela" at bounding box center [886, 94] width 66 height 15
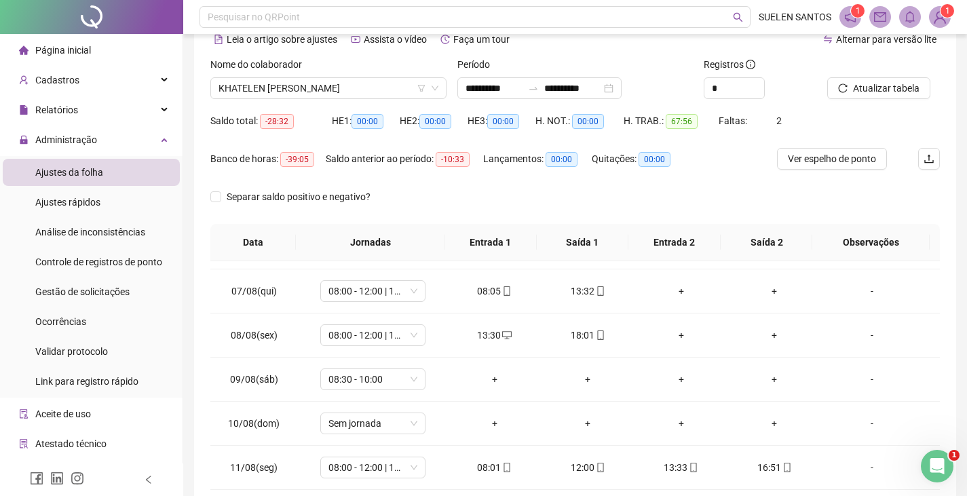
scroll to position [203, 0]
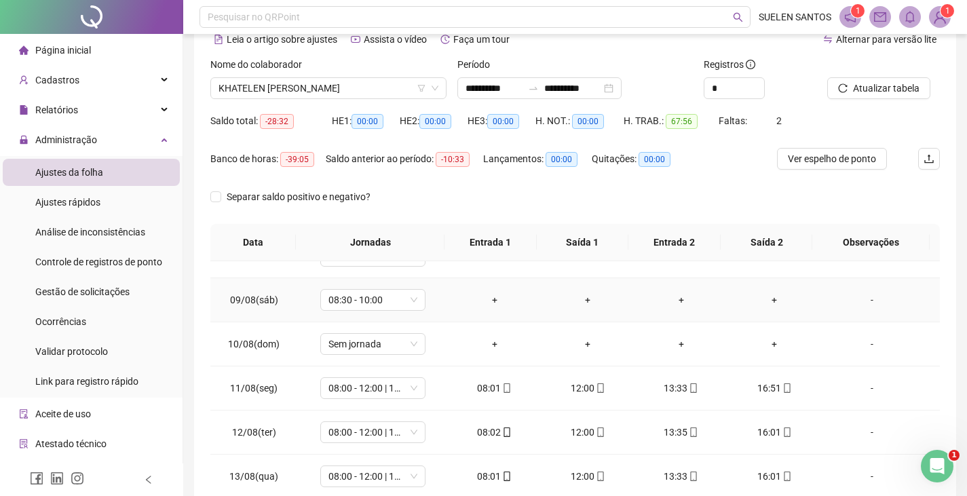
click at [701, 294] on div "-" at bounding box center [872, 299] width 80 height 15
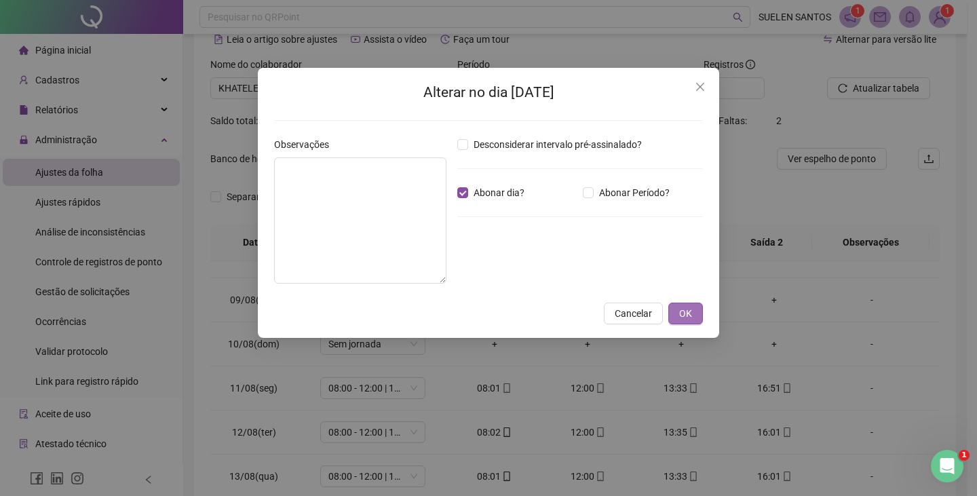
click at [672, 308] on button "OK" at bounding box center [685, 314] width 35 height 22
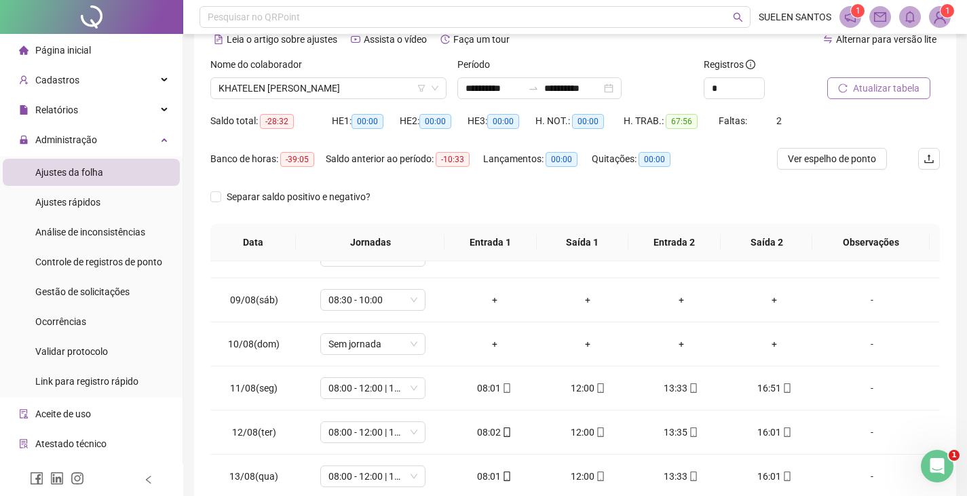
click at [701, 90] on span "Atualizar tabela" at bounding box center [886, 88] width 66 height 15
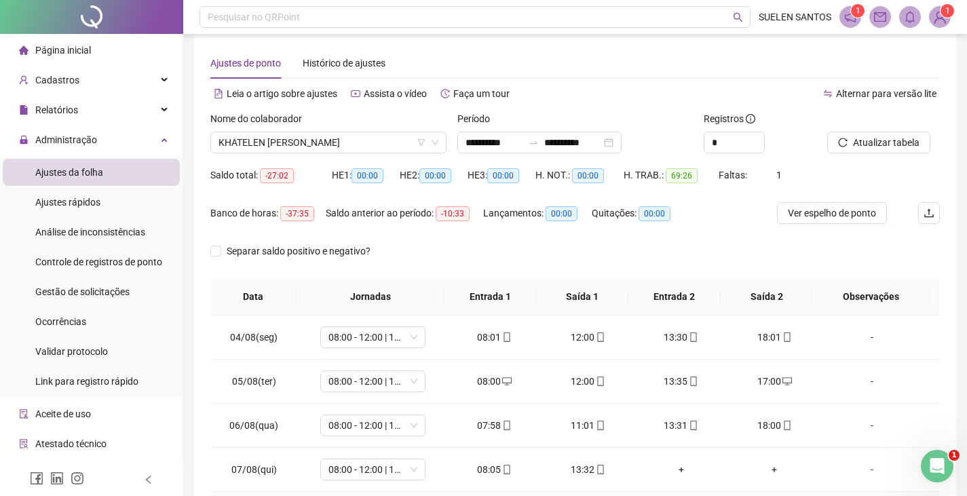
scroll to position [0, 0]
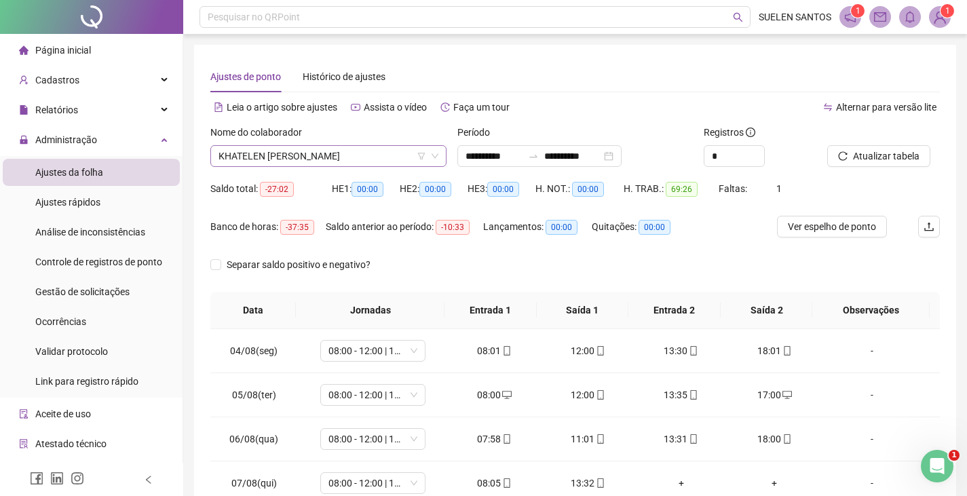
drag, startPoint x: 330, startPoint y: 160, endPoint x: 343, endPoint y: 166, distance: 14.3
click at [330, 161] on span "KHATELEN [PERSON_NAME]" at bounding box center [328, 156] width 220 height 20
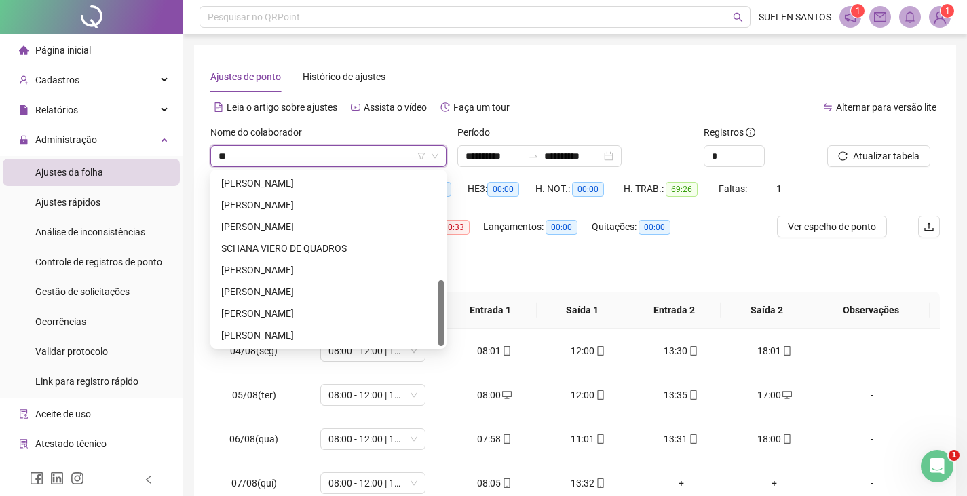
scroll to position [282, 0]
type input "***"
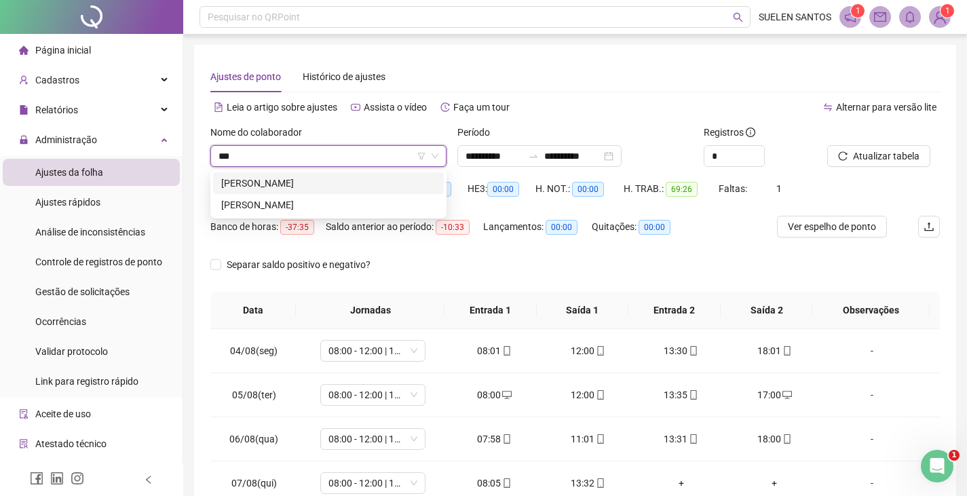
click at [319, 184] on div "[PERSON_NAME]" at bounding box center [328, 183] width 214 height 15
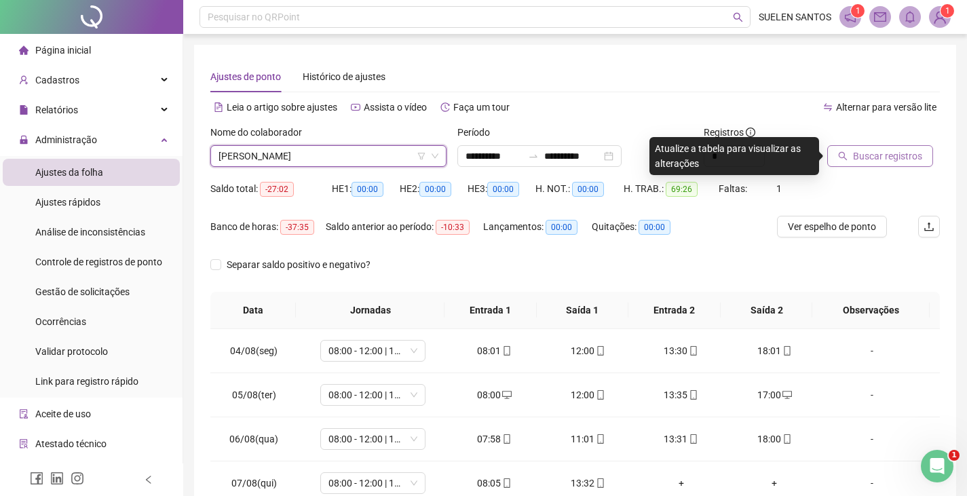
click at [701, 161] on span "Buscar registros" at bounding box center [887, 156] width 69 height 15
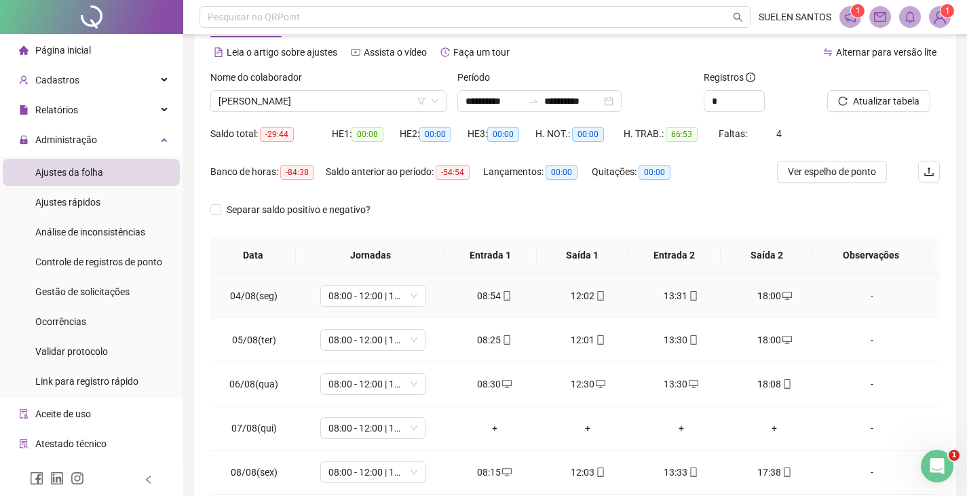
scroll to position [68, 0]
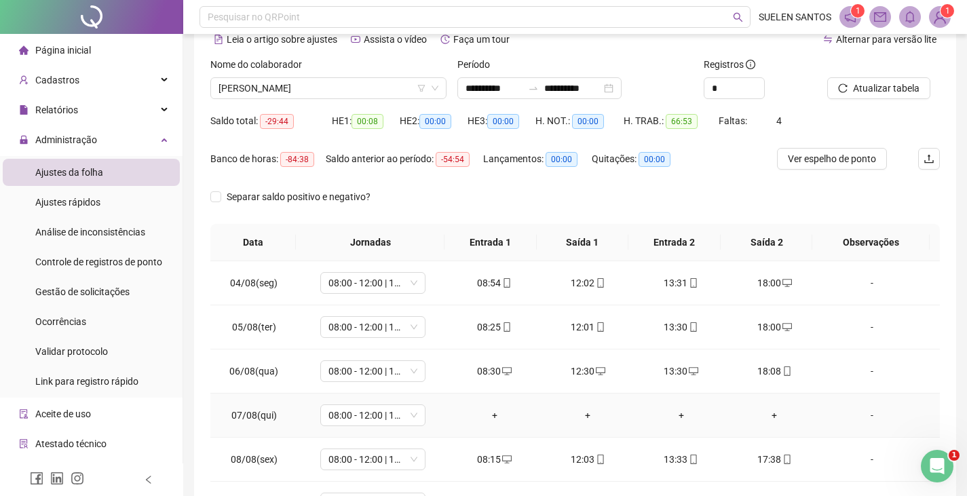
click at [701, 387] on div "-" at bounding box center [872, 415] width 80 height 15
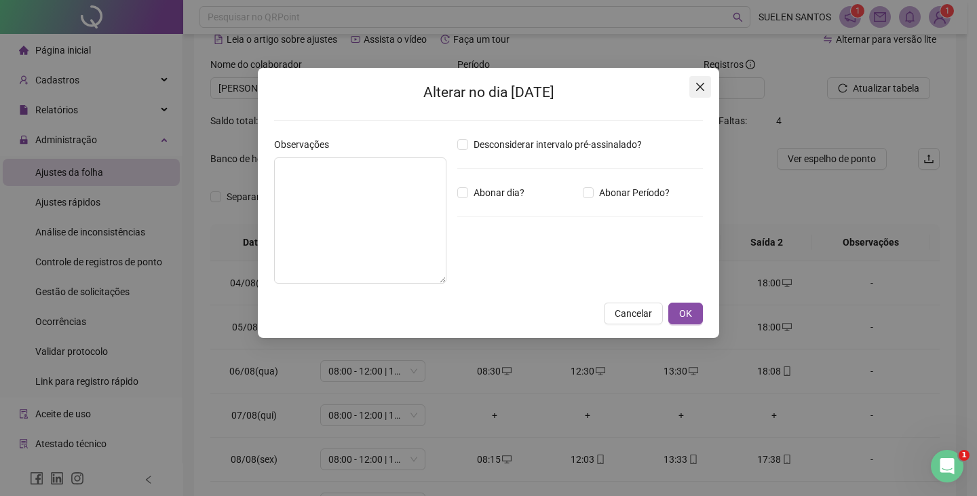
click at [699, 76] on button "Close" at bounding box center [700, 87] width 22 height 22
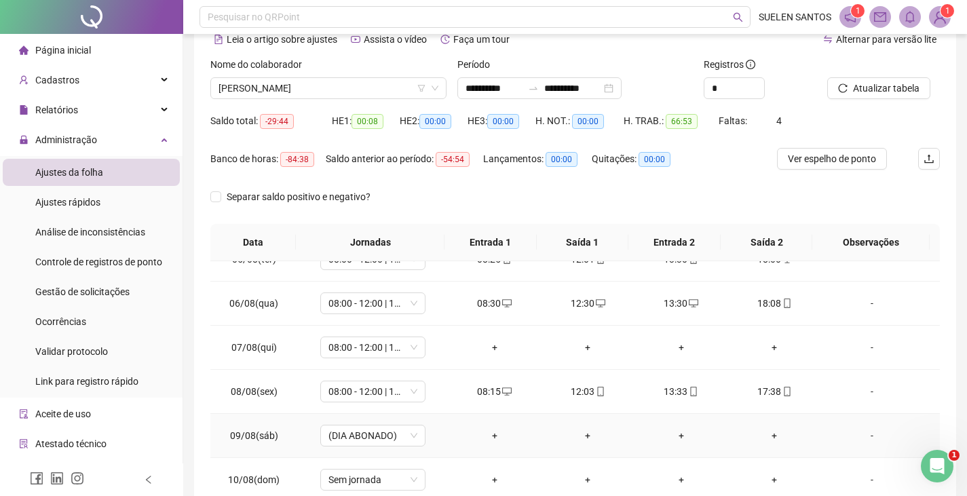
click at [701, 387] on div "-" at bounding box center [872, 435] width 80 height 15
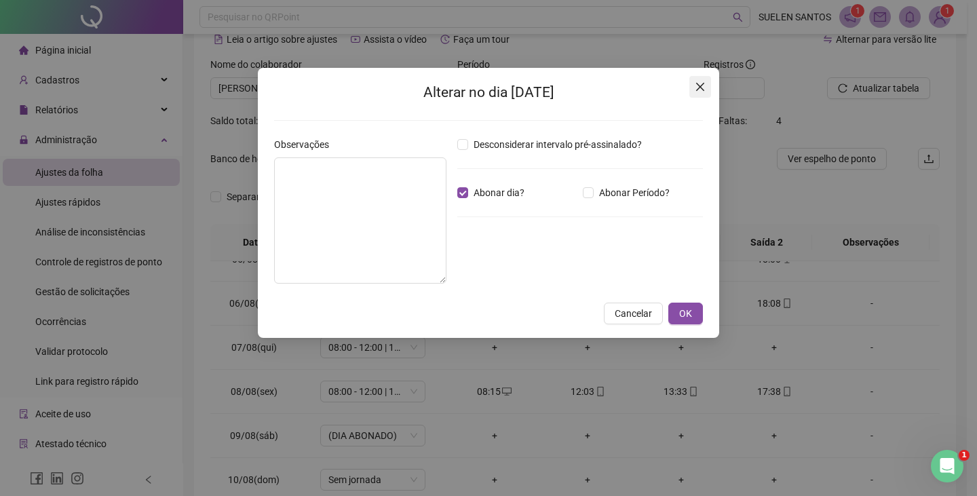
click at [697, 91] on icon "close" at bounding box center [700, 87] width 8 height 8
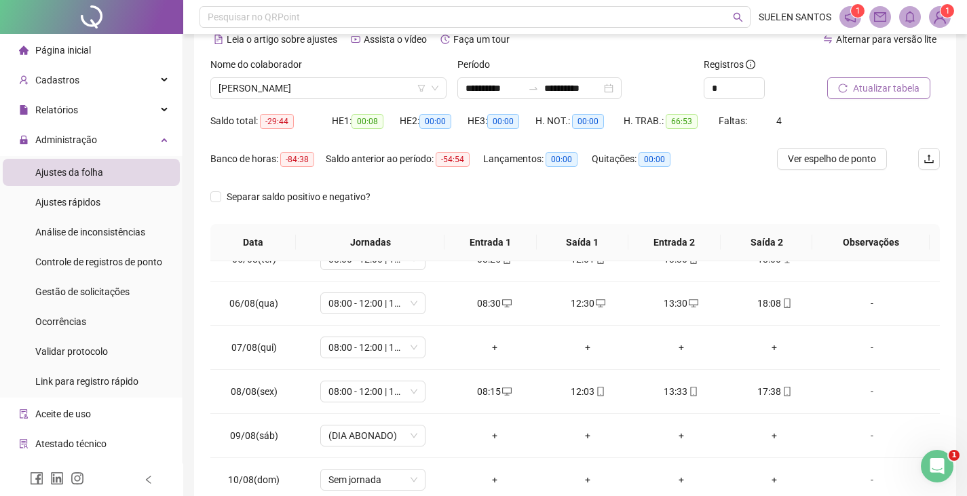
click at [701, 92] on span "Atualizar tabela" at bounding box center [886, 88] width 66 height 15
click at [701, 387] on div "-" at bounding box center [872, 435] width 80 height 15
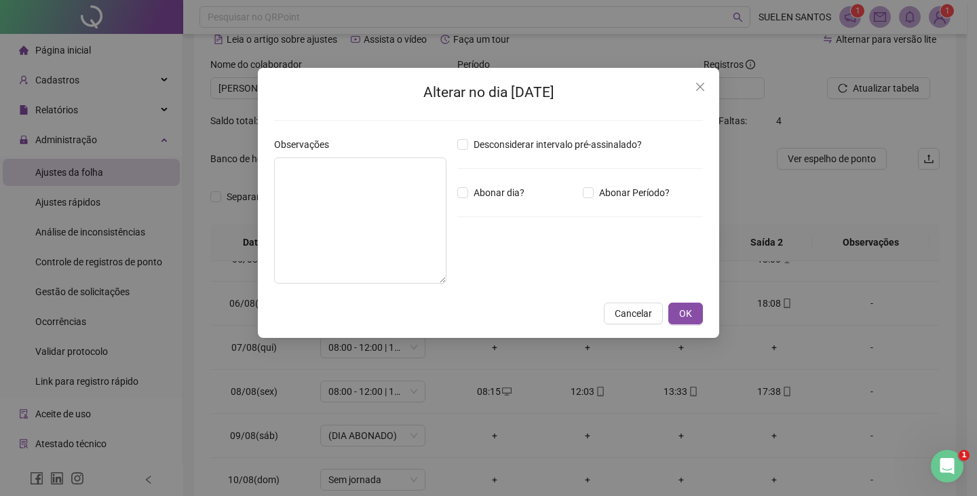
click at [701, 387] on div "Alterar no dia [DATE] Observações Desconsiderar intervalo pré-assinalado? Abona…" at bounding box center [488, 248] width 977 height 496
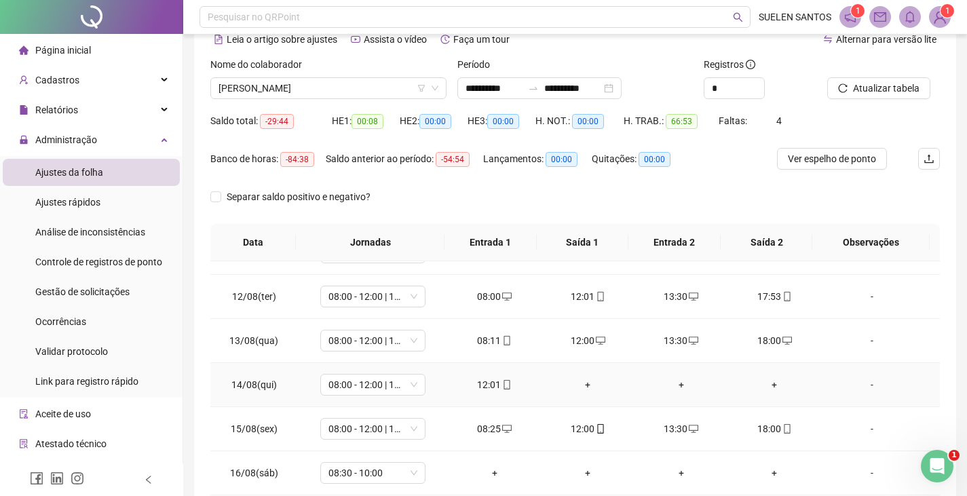
scroll to position [372, 0]
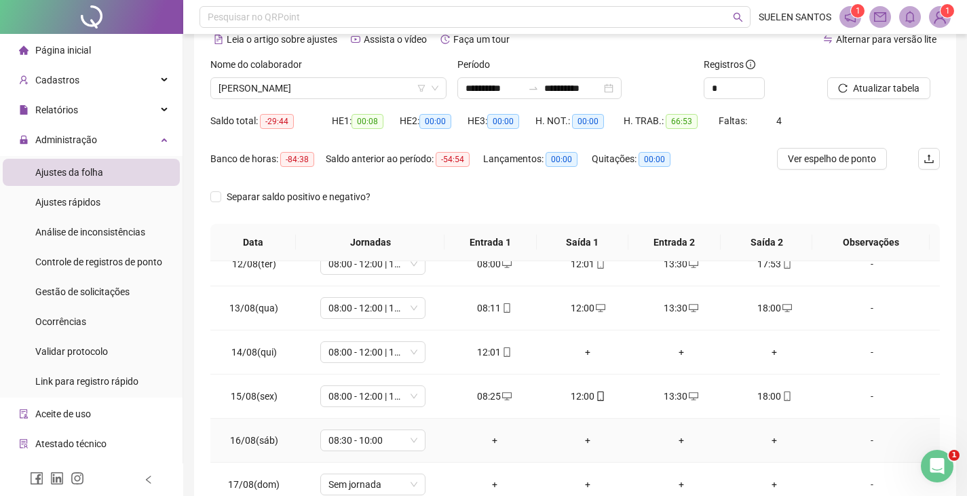
click at [701, 387] on div "-" at bounding box center [872, 440] width 80 height 15
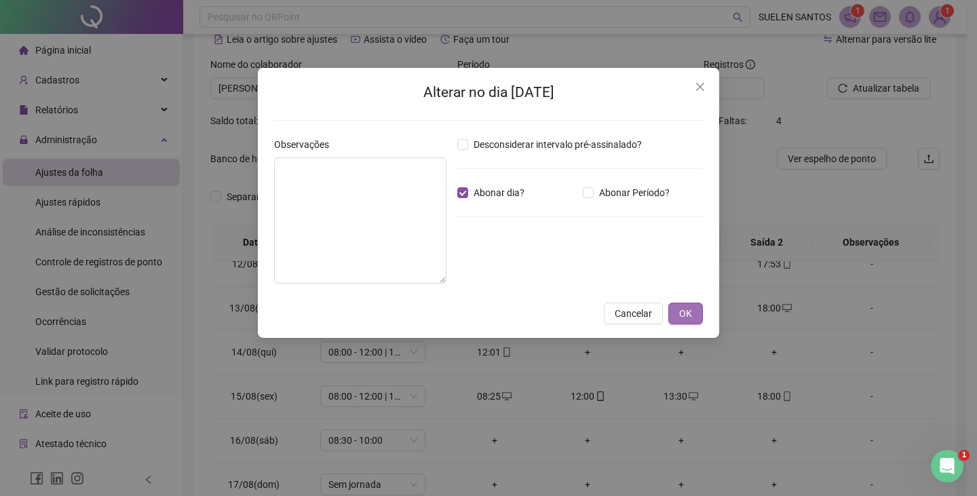
click at [692, 317] on button "OK" at bounding box center [685, 314] width 35 height 22
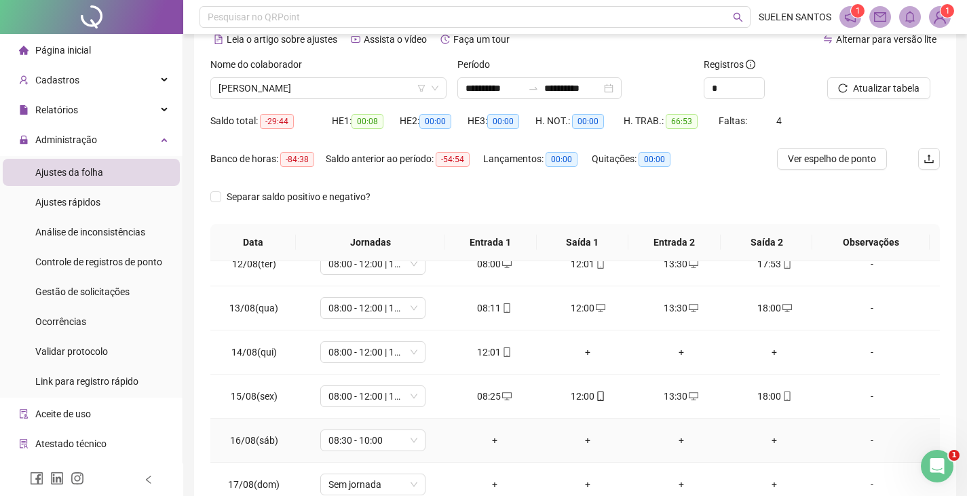
click at [701, 387] on div "-" at bounding box center [872, 440] width 80 height 15
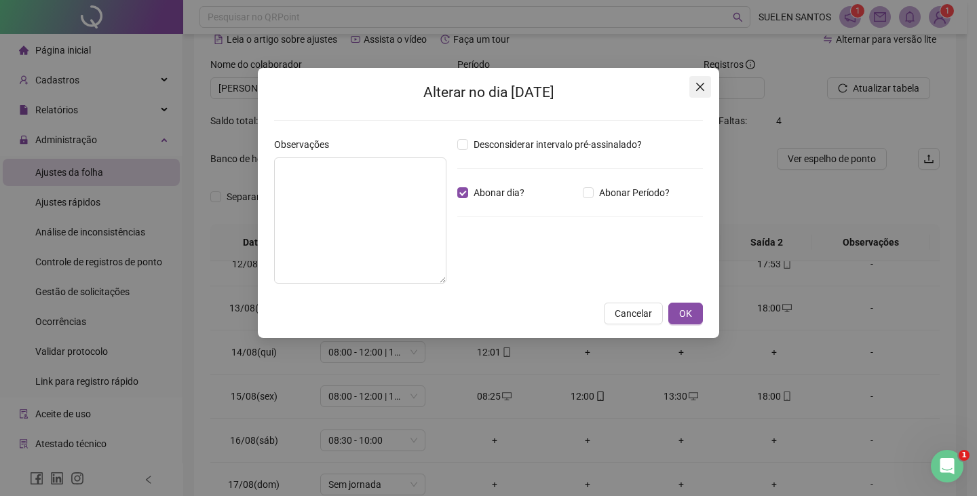
click at [701, 85] on icon "close" at bounding box center [700, 86] width 11 height 11
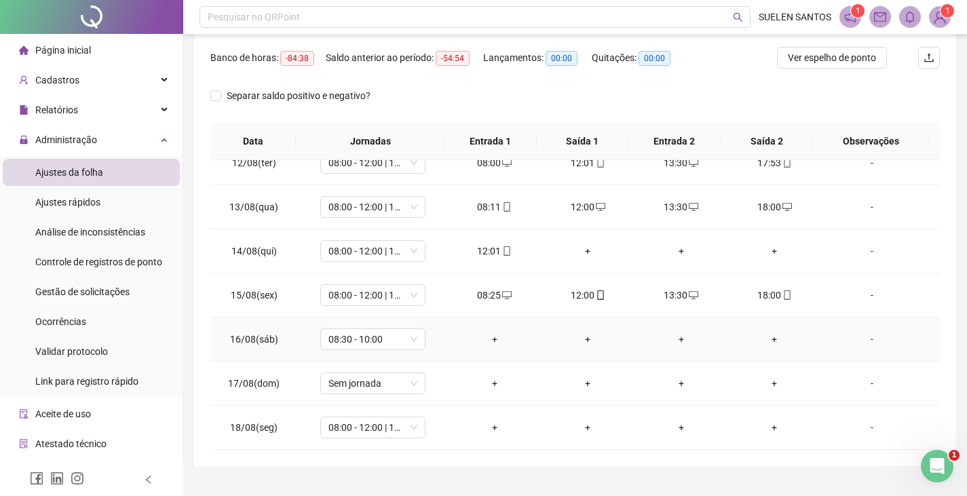
scroll to position [197, 0]
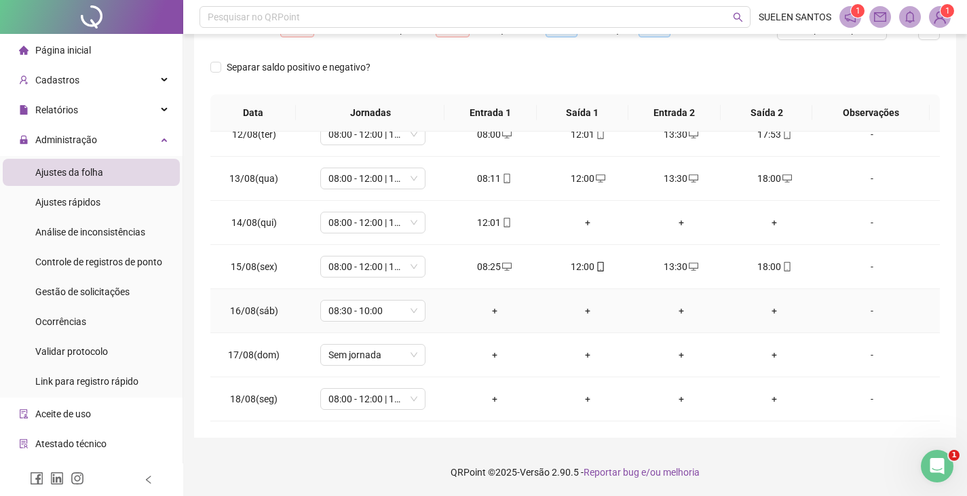
click at [582, 308] on div "+" at bounding box center [587, 310] width 72 height 15
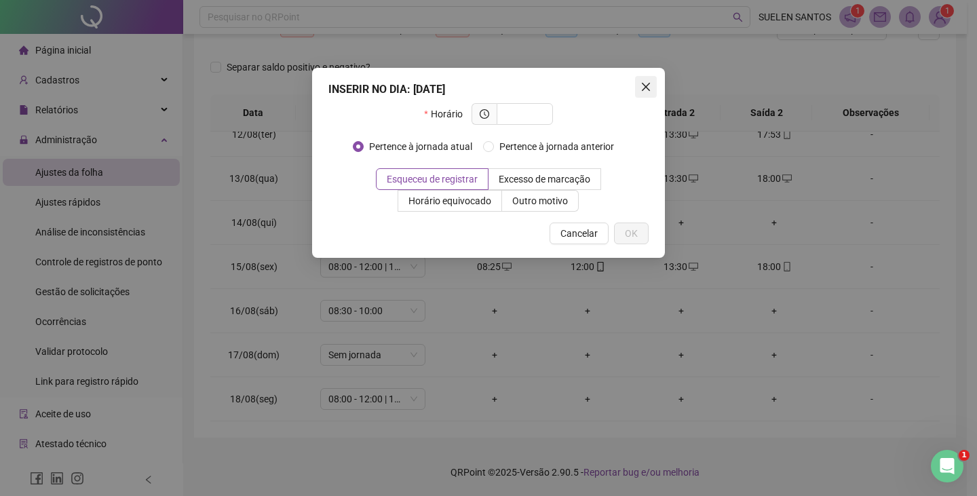
click at [651, 88] on span "Close" at bounding box center [646, 86] width 22 height 11
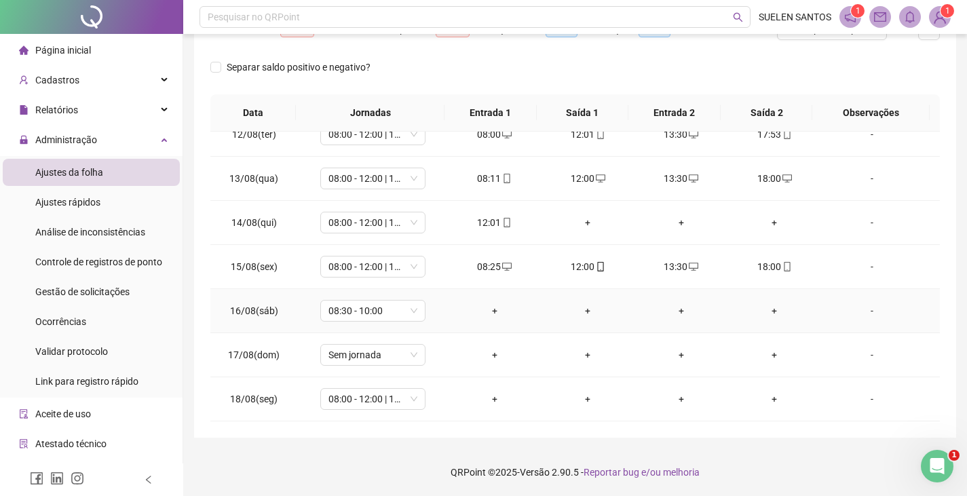
click at [701, 309] on div "-" at bounding box center [872, 310] width 80 height 15
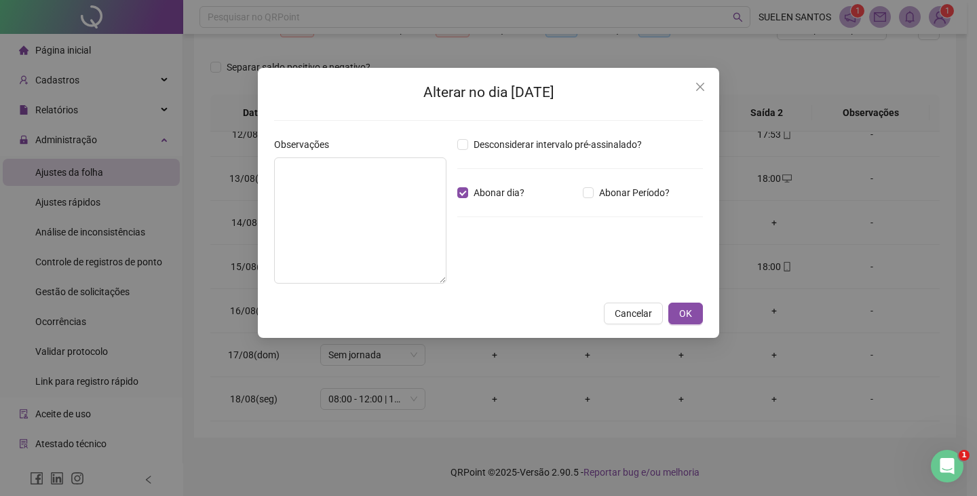
click at [608, 237] on div "Desconsiderar intervalo pré-assinalado? Abonar dia? Abonar Período? Horas a abo…" at bounding box center [580, 215] width 256 height 157
click at [701, 87] on icon "close" at bounding box center [700, 86] width 11 height 11
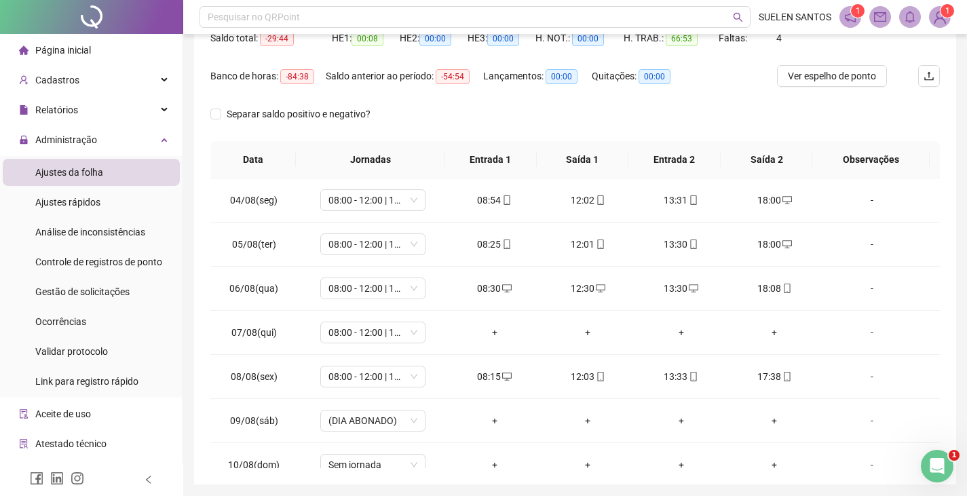
scroll to position [62, 0]
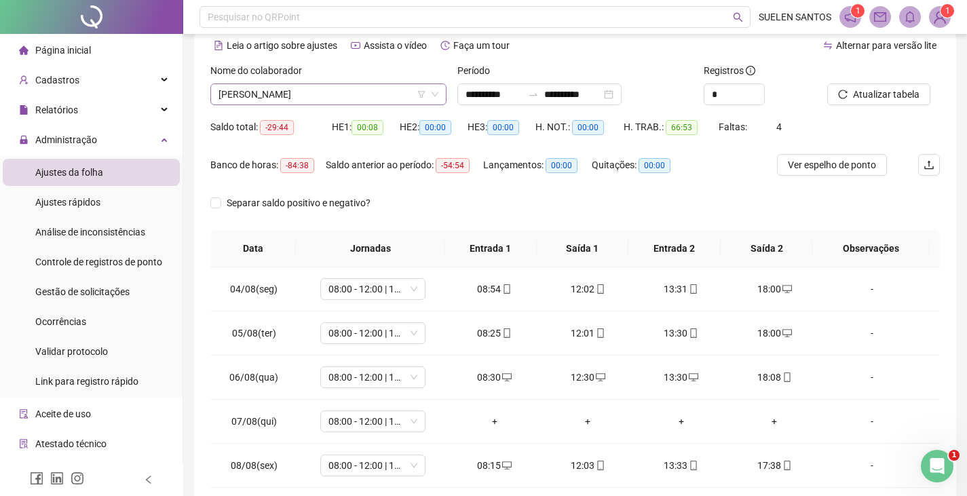
click at [378, 97] on span "[PERSON_NAME]" at bounding box center [328, 94] width 220 height 20
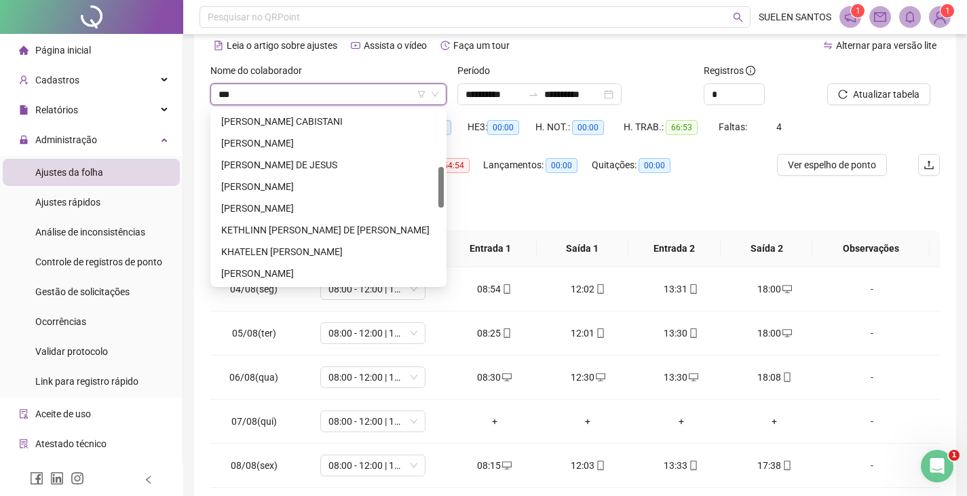
scroll to position [0, 0]
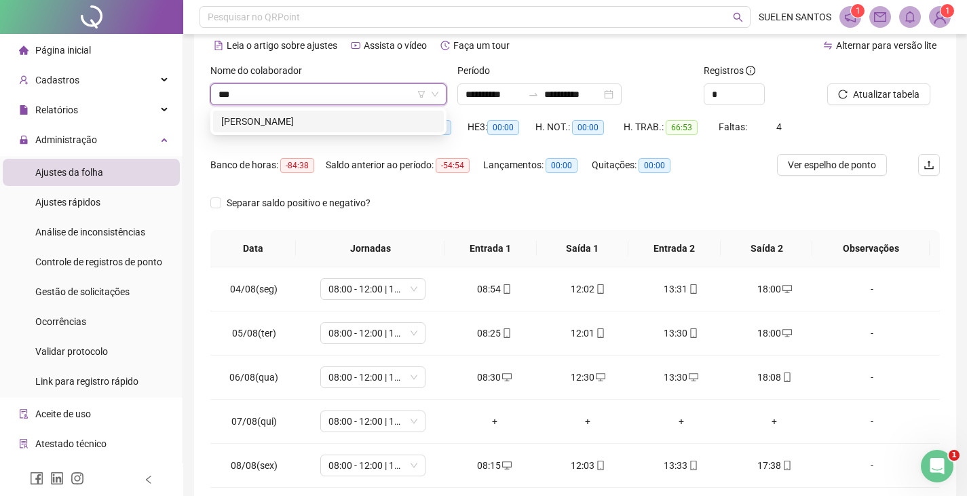
type input "****"
click at [339, 121] on div "[PERSON_NAME]" at bounding box center [328, 121] width 214 height 15
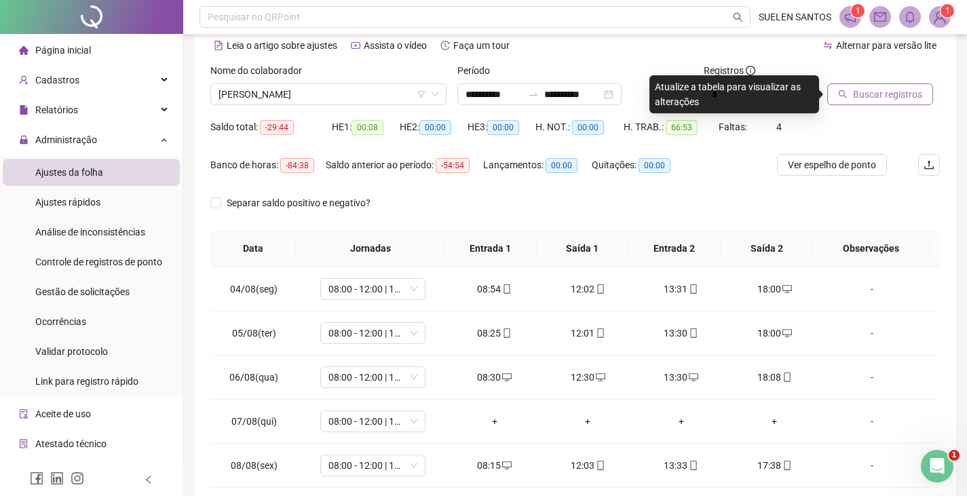
click at [701, 96] on span "Buscar registros" at bounding box center [887, 94] width 69 height 15
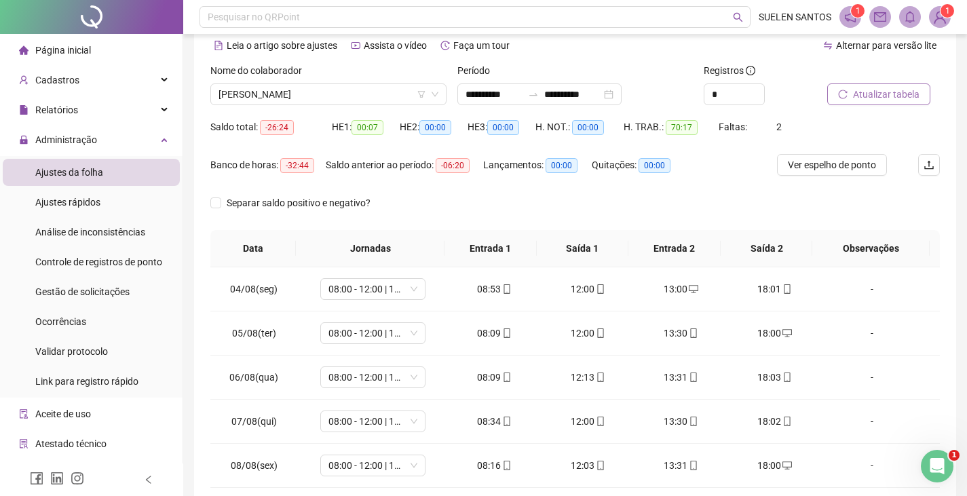
click at [701, 89] on span "Atualizar tabela" at bounding box center [886, 94] width 66 height 15
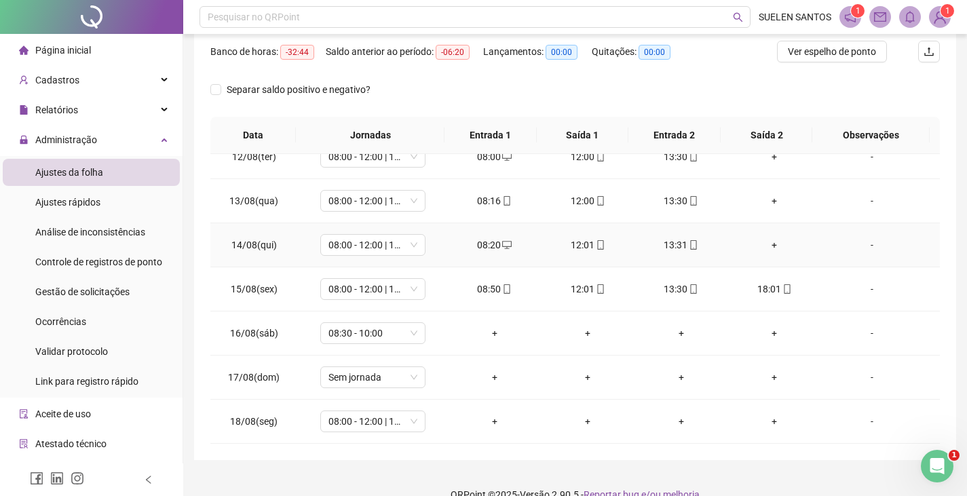
scroll to position [197, 0]
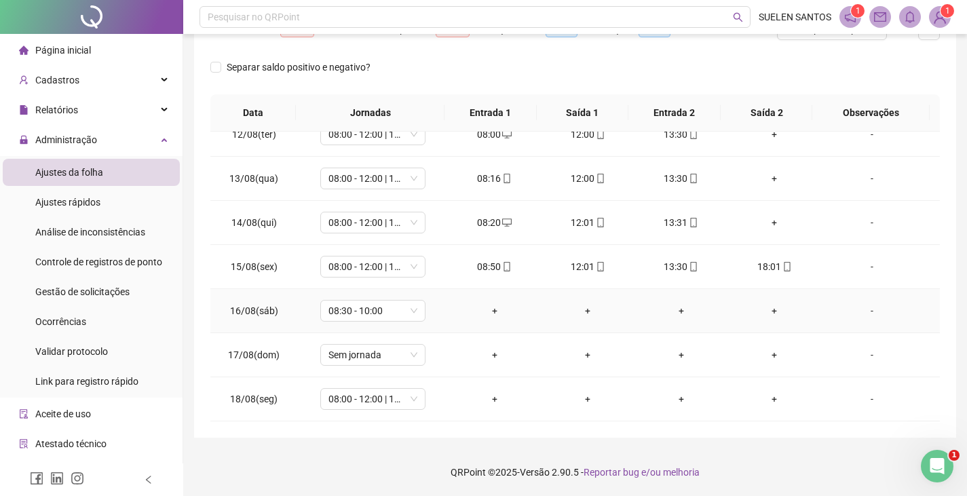
click at [701, 311] on div "-" at bounding box center [872, 310] width 80 height 15
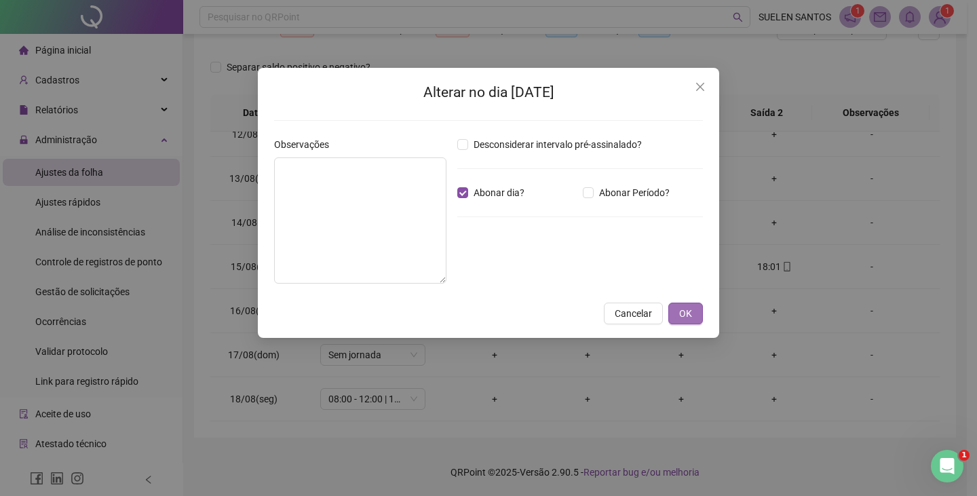
click at [691, 319] on span "OK" at bounding box center [685, 313] width 13 height 15
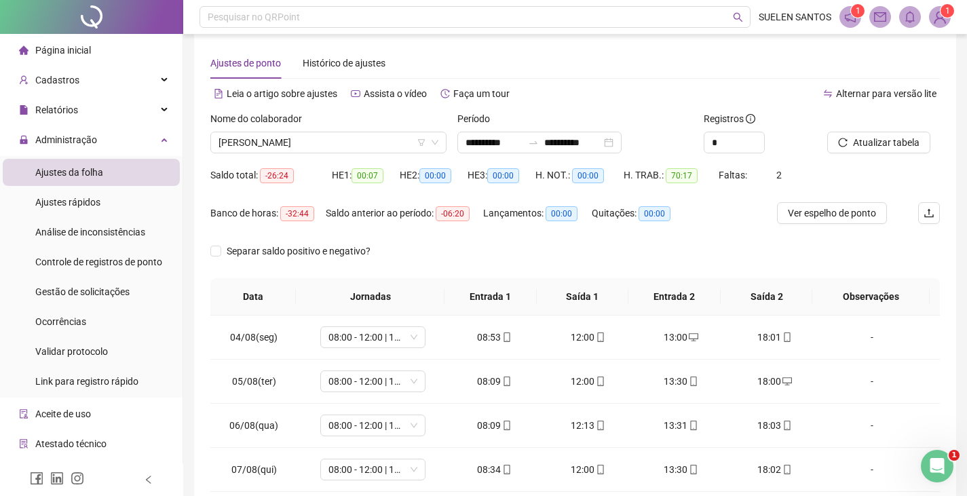
scroll to position [0, 0]
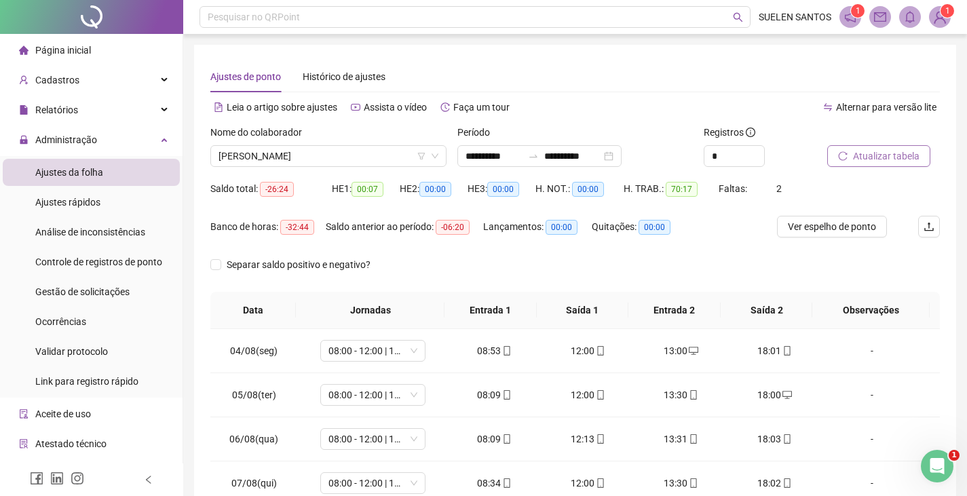
click at [701, 159] on span "Atualizar tabela" at bounding box center [886, 156] width 66 height 15
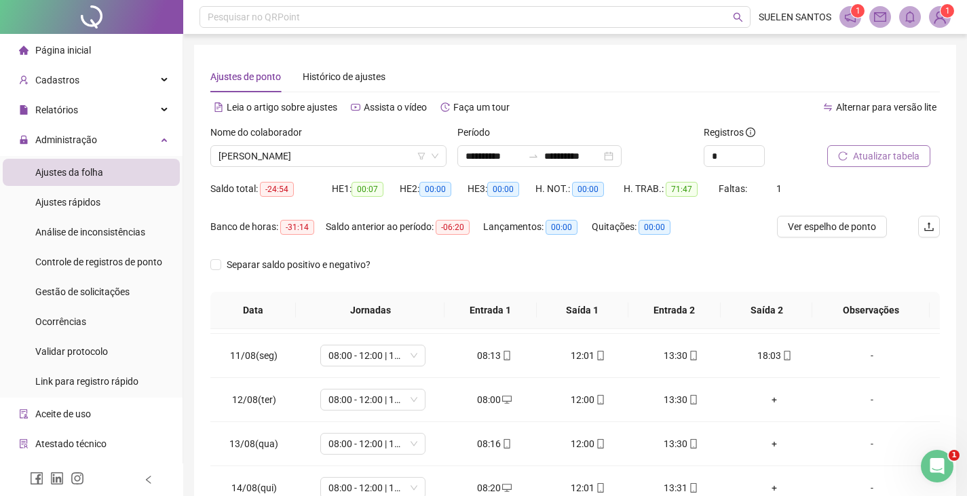
click at [701, 153] on span "Atualizar tabela" at bounding box center [886, 156] width 66 height 15
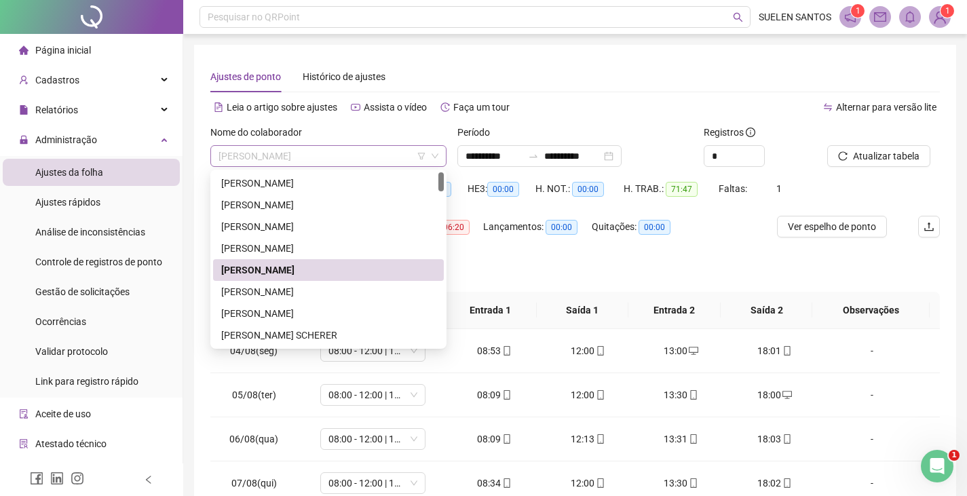
click at [312, 157] on span "[PERSON_NAME]" at bounding box center [328, 156] width 220 height 20
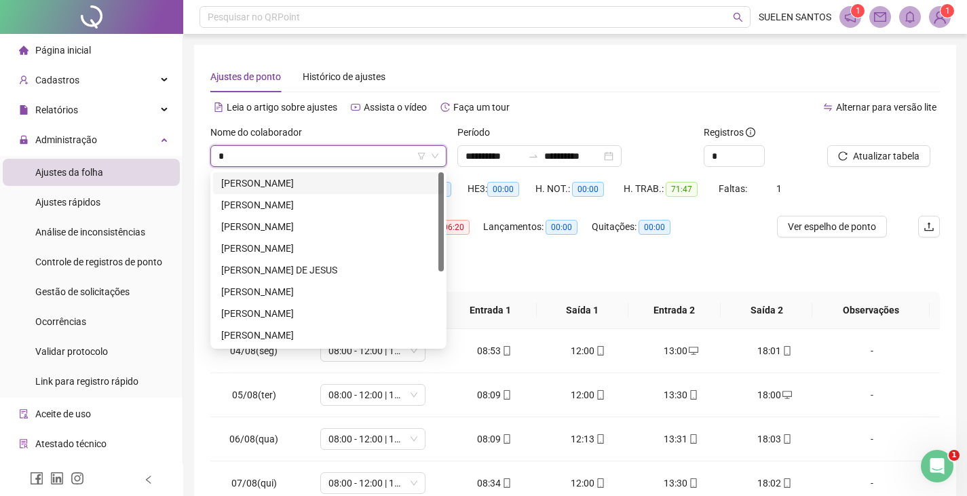
type input "**"
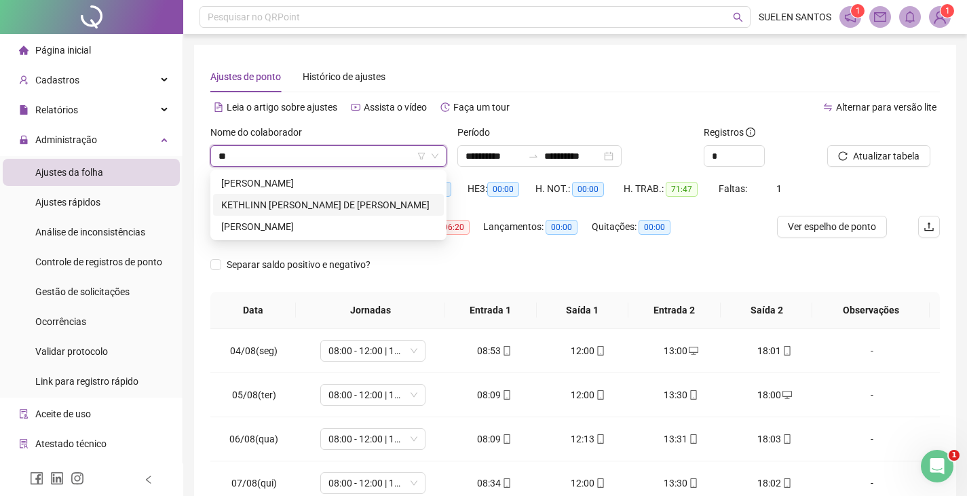
click at [329, 201] on div "KETHLINN [PERSON_NAME] DE [PERSON_NAME]" at bounding box center [328, 204] width 214 height 15
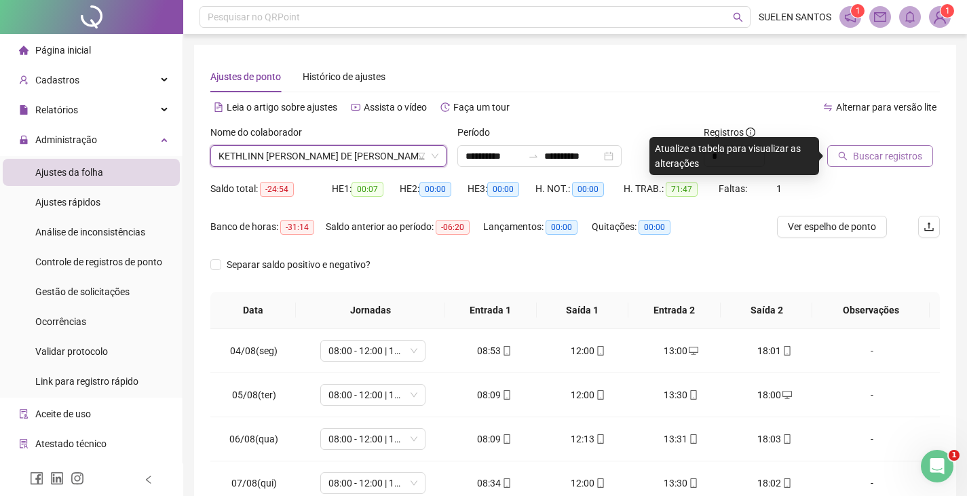
click at [701, 154] on span "Buscar registros" at bounding box center [887, 156] width 69 height 15
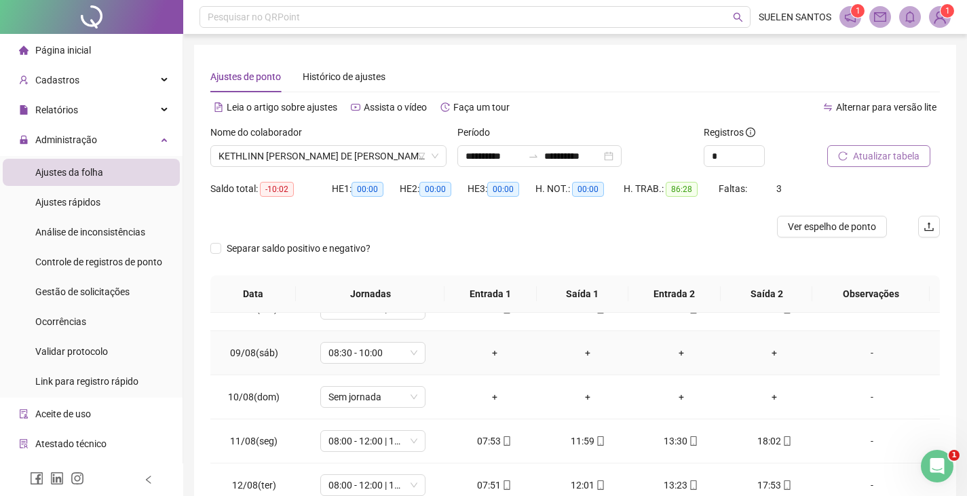
scroll to position [203, 0]
click at [701, 352] on div "-" at bounding box center [872, 351] width 80 height 15
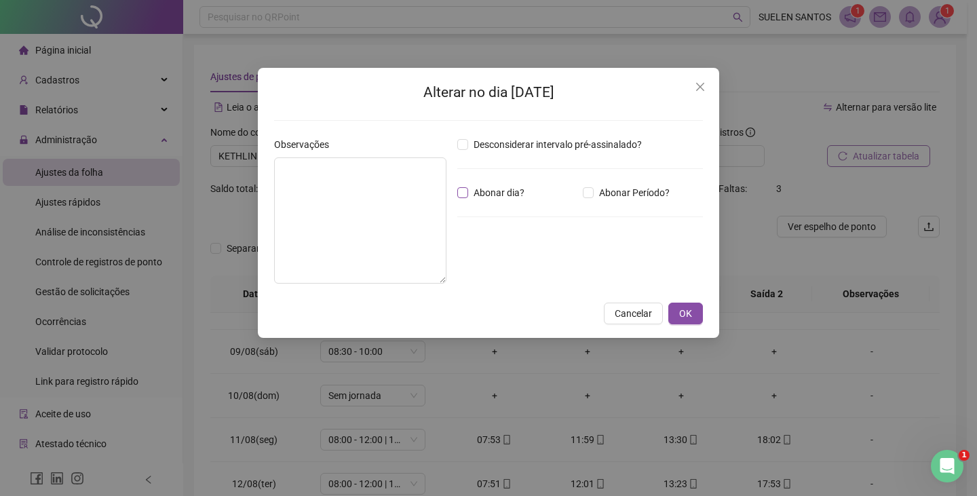
click at [466, 187] on label "Abonar dia?" at bounding box center [493, 192] width 73 height 15
click at [465, 197] on label "Abonar dia?" at bounding box center [493, 192] width 73 height 15
click at [678, 307] on button "OK" at bounding box center [685, 314] width 35 height 22
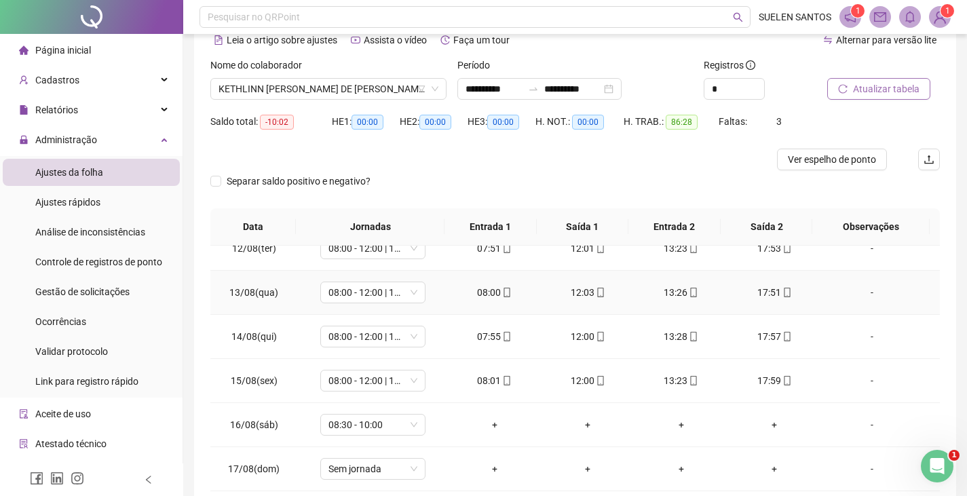
scroll to position [68, 0]
click at [701, 387] on div "-" at bounding box center [872, 423] width 80 height 15
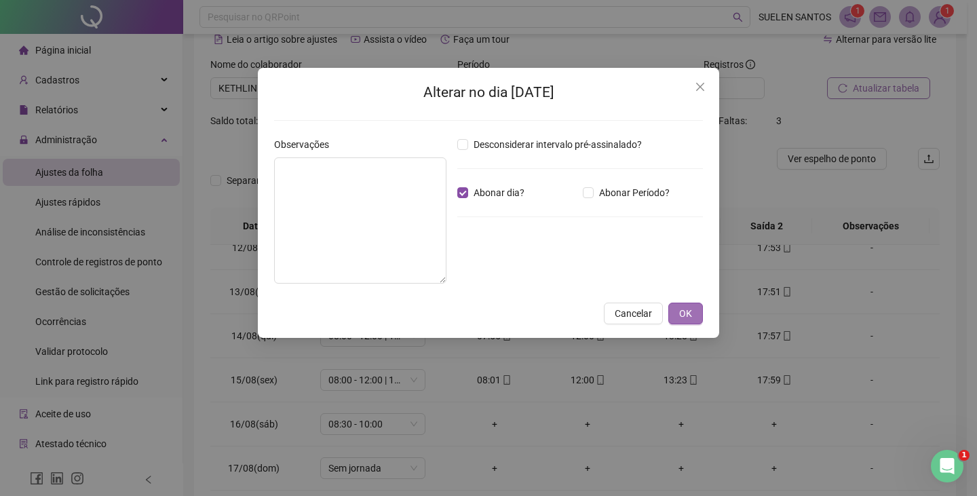
click at [693, 311] on button "OK" at bounding box center [685, 314] width 35 height 22
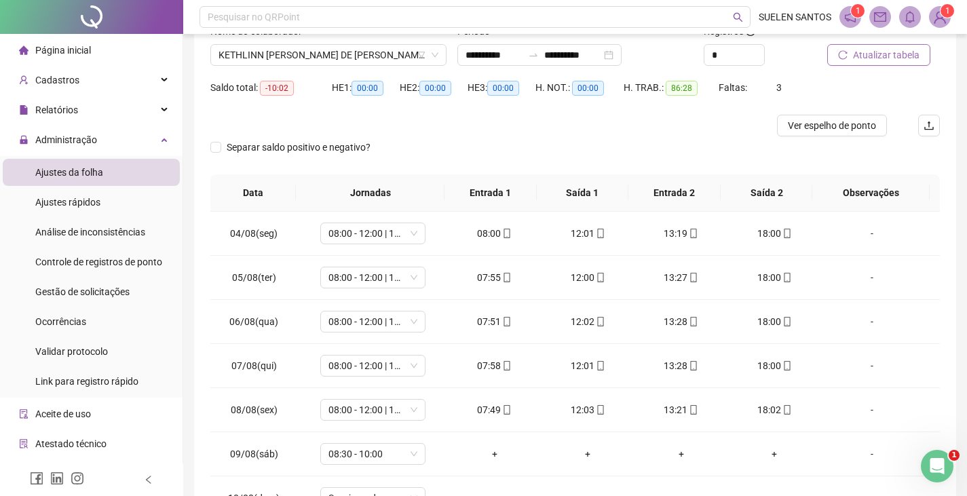
scroll to position [0, 0]
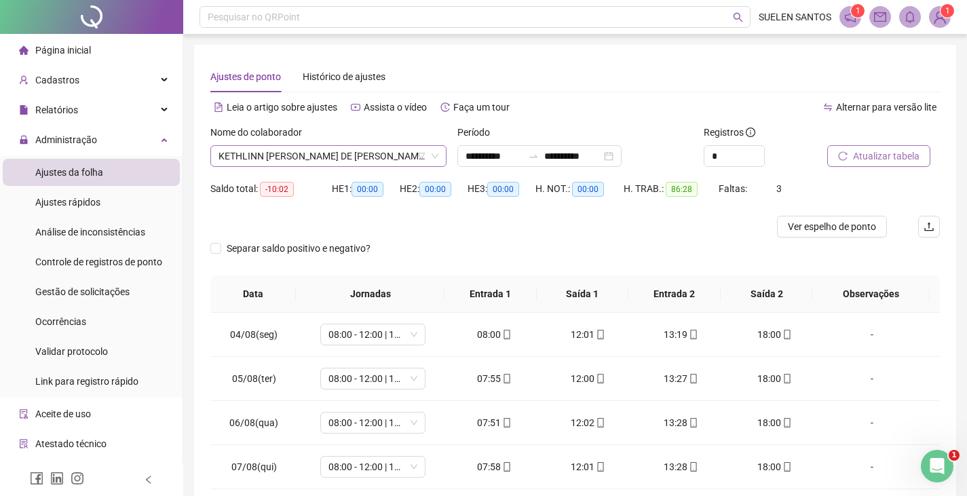
click at [375, 160] on span "KETHLINN [PERSON_NAME] DE [PERSON_NAME]" at bounding box center [328, 156] width 220 height 20
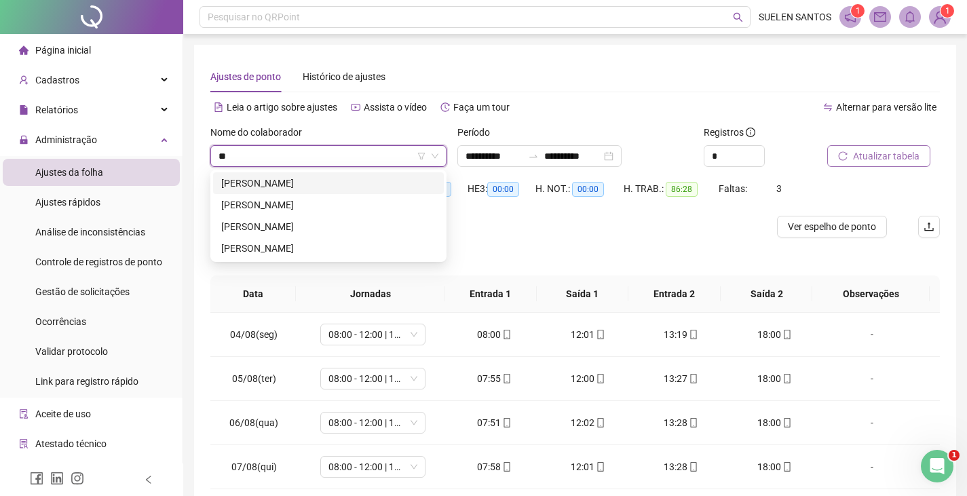
type input "***"
click at [326, 186] on div "[PERSON_NAME]" at bounding box center [328, 183] width 214 height 15
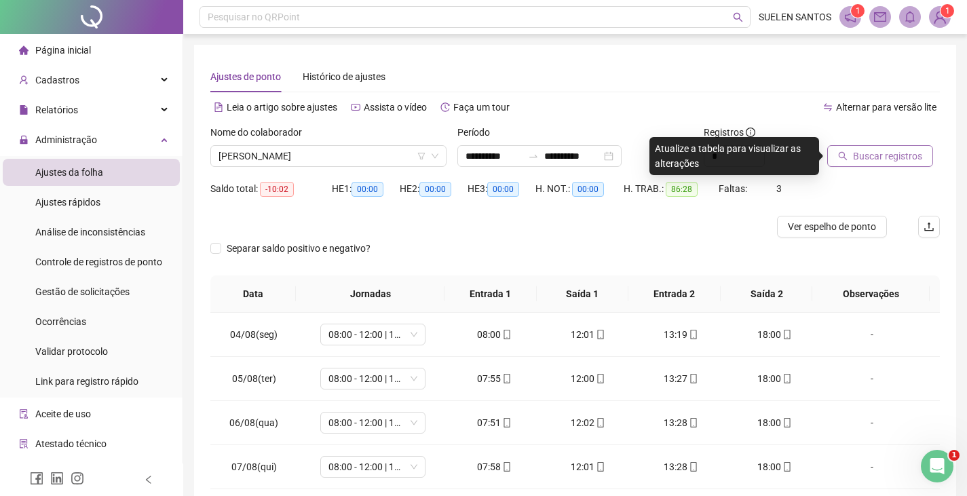
click at [701, 156] on span "Buscar registros" at bounding box center [887, 156] width 69 height 15
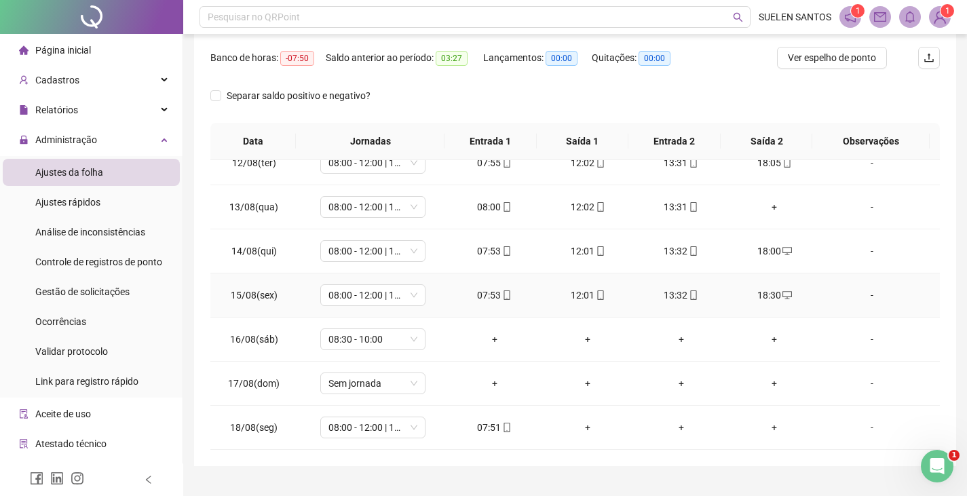
scroll to position [197, 0]
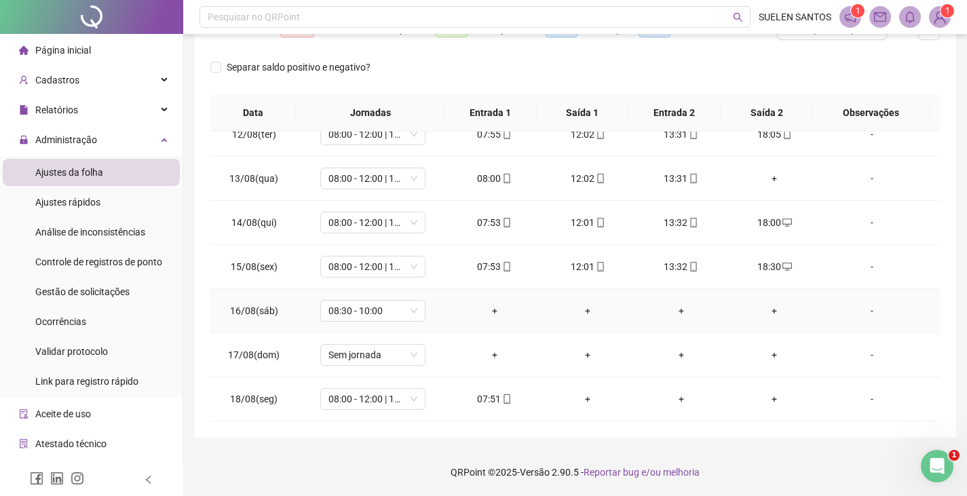
click at [701, 313] on div "-" at bounding box center [872, 310] width 80 height 15
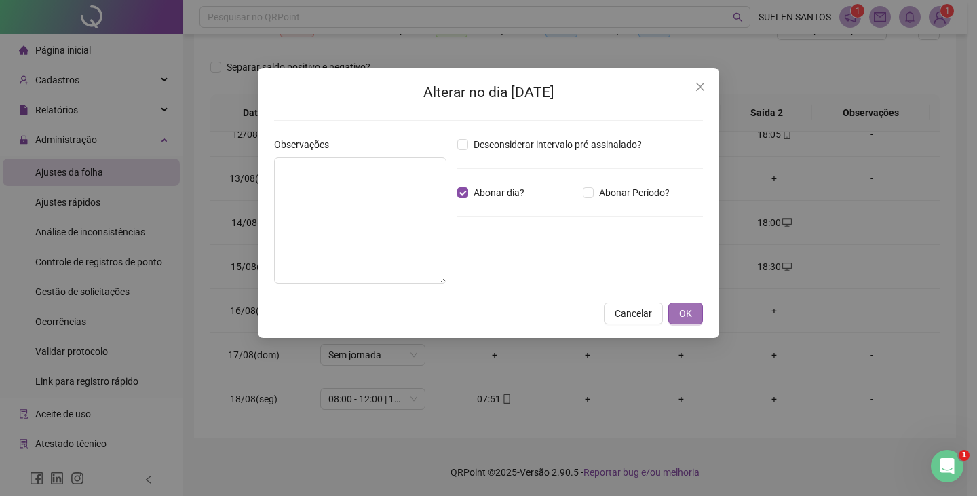
click at [684, 311] on span "OK" at bounding box center [685, 313] width 13 height 15
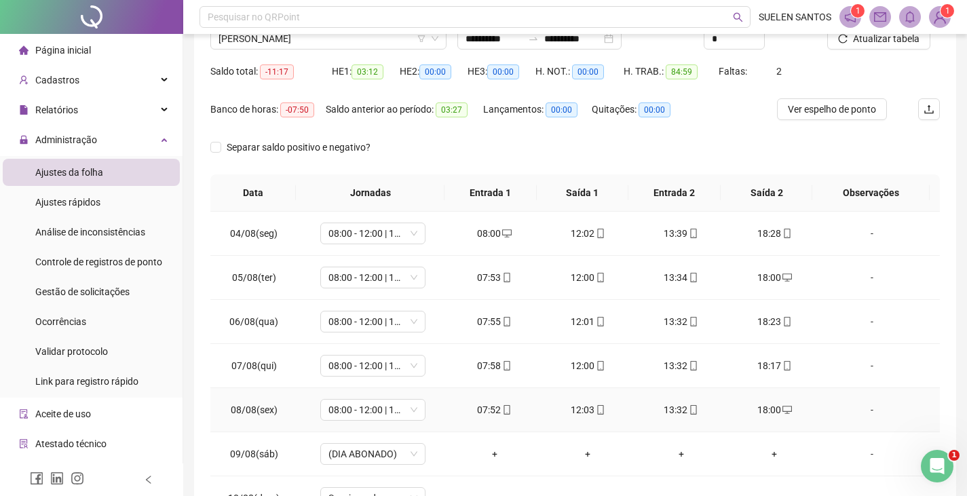
scroll to position [0, 0]
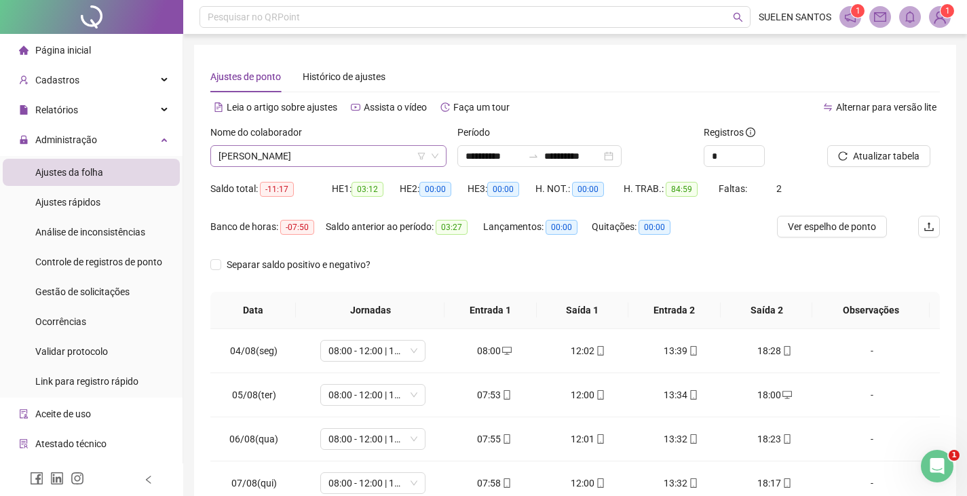
click at [366, 159] on span "[PERSON_NAME]" at bounding box center [328, 156] width 220 height 20
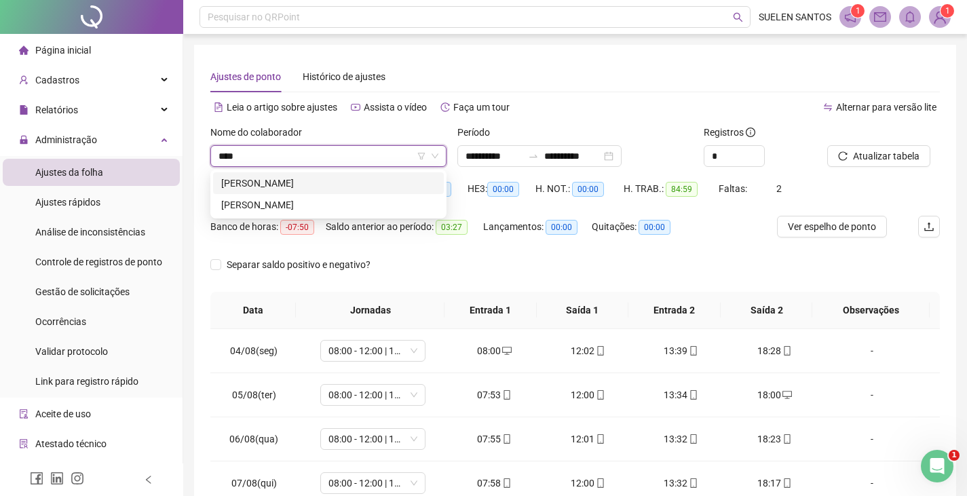
type input "*****"
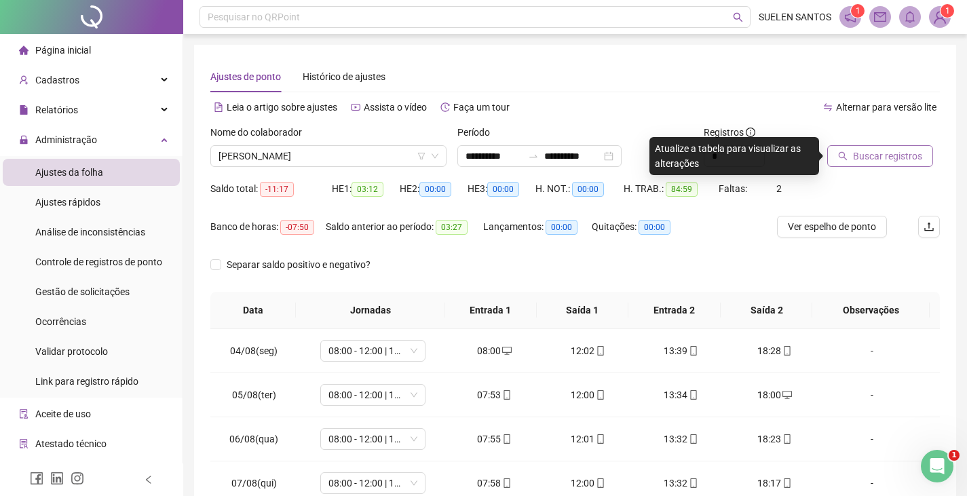
click at [701, 157] on span "Buscar registros" at bounding box center [887, 156] width 69 height 15
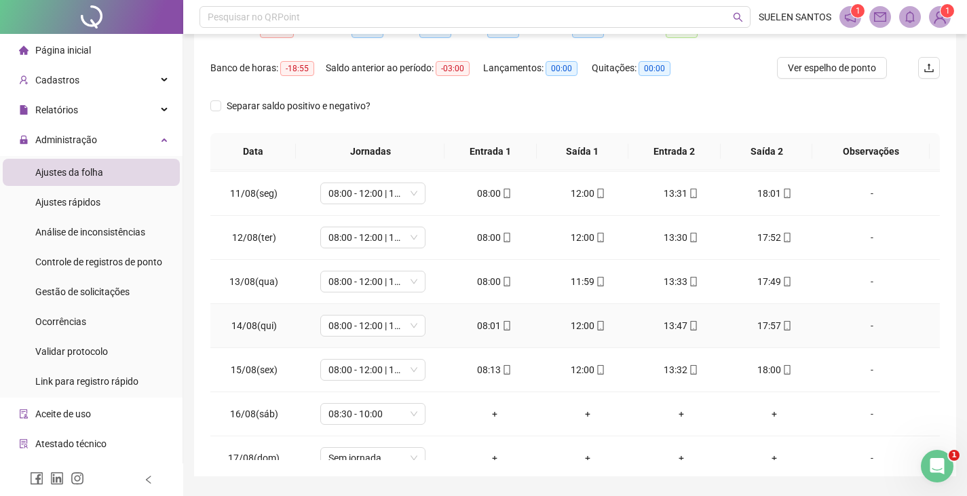
scroll to position [339, 0]
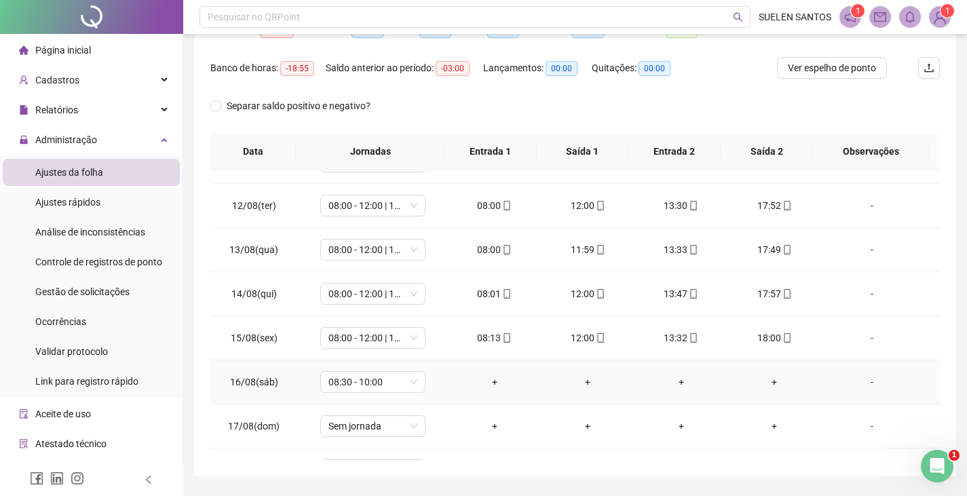
click at [701, 383] on div "-" at bounding box center [872, 381] width 80 height 15
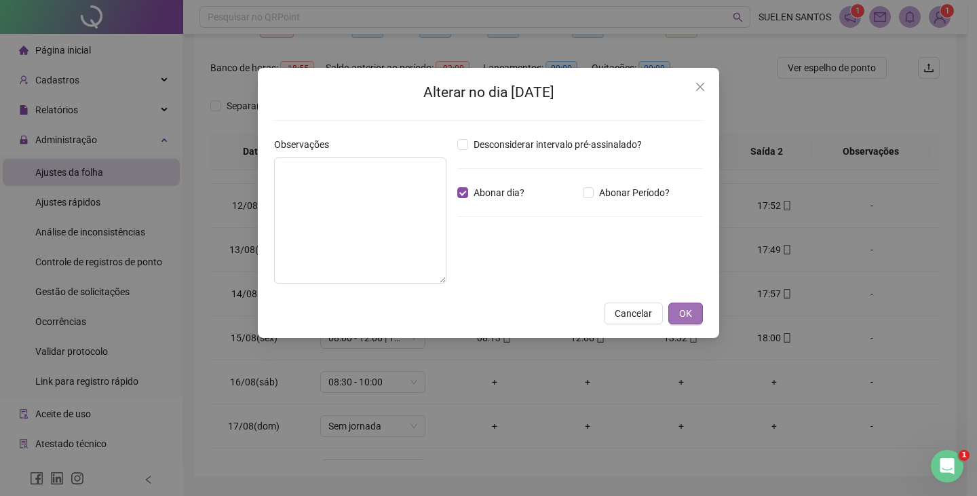
click at [691, 317] on span "OK" at bounding box center [685, 313] width 13 height 15
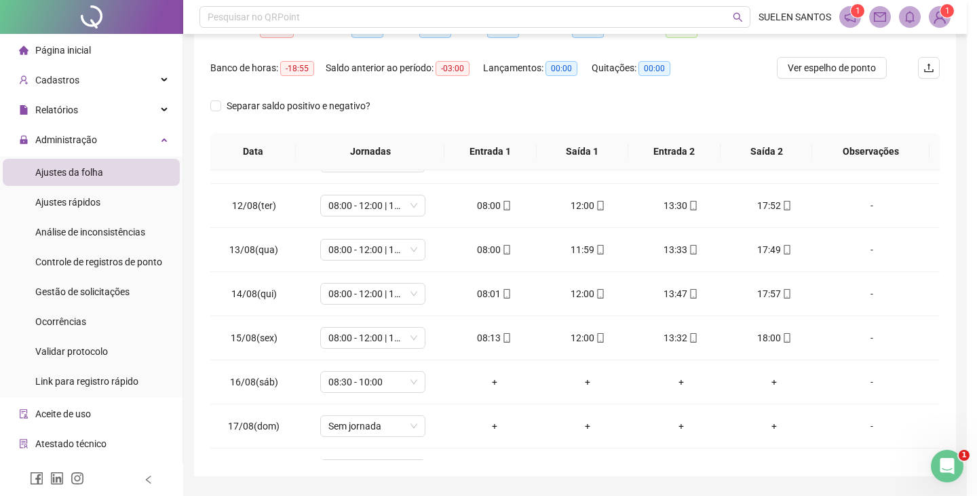
click at [686, 309] on div "Alterar no dia [DATE] Observações Desconsiderar intervalo pré-assinalado? Abona…" at bounding box center [488, 248] width 977 height 496
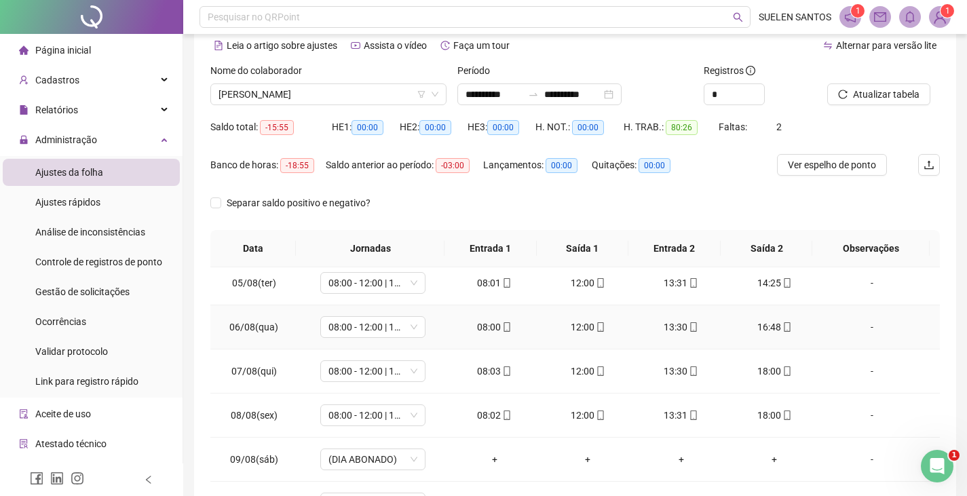
scroll to position [0, 0]
